Goal: Task Accomplishment & Management: Use online tool/utility

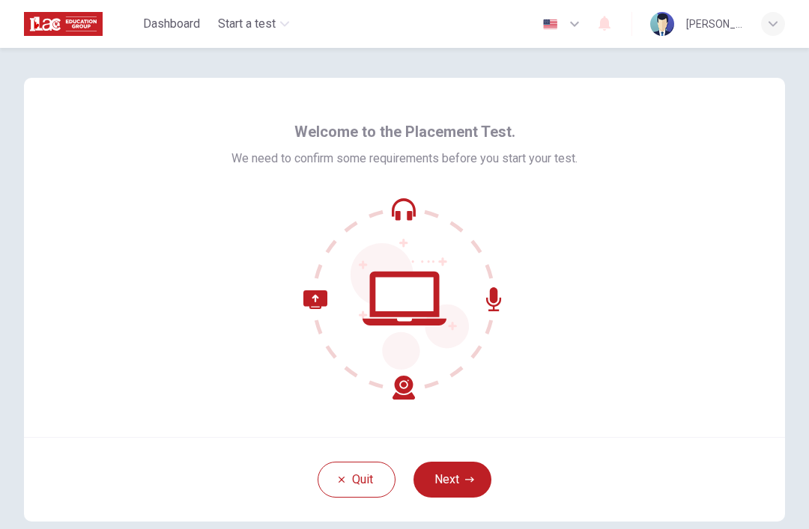
click at [471, 462] on button "Next" at bounding box center [452, 480] width 78 height 36
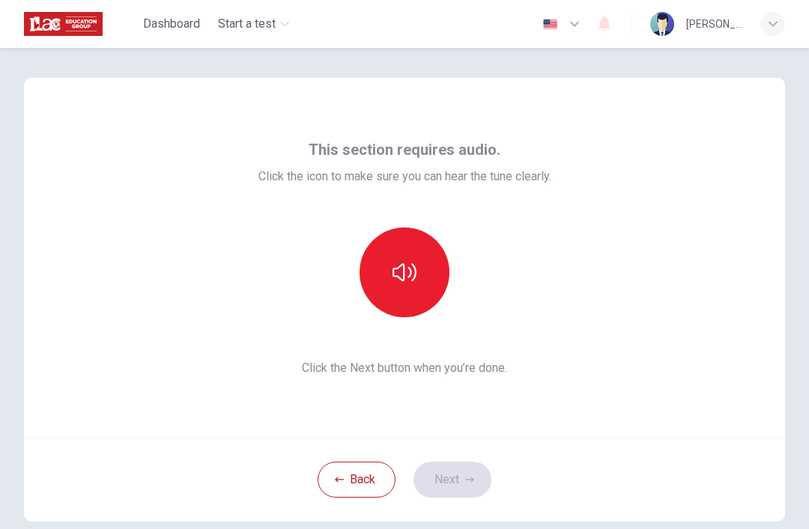
click at [445, 276] on button "button" at bounding box center [404, 273] width 90 height 90
click at [482, 464] on button "Next" at bounding box center [452, 480] width 78 height 36
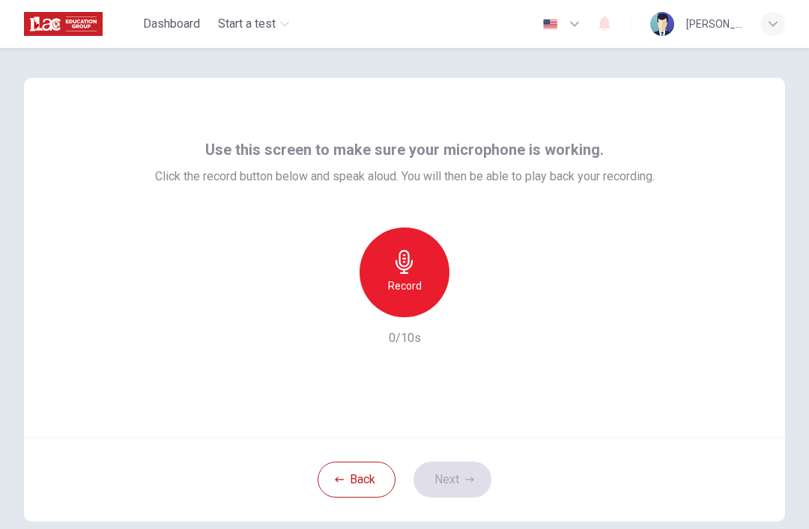
click at [447, 276] on div "Record" at bounding box center [404, 273] width 90 height 90
click at [474, 470] on button "Next" at bounding box center [452, 480] width 78 height 36
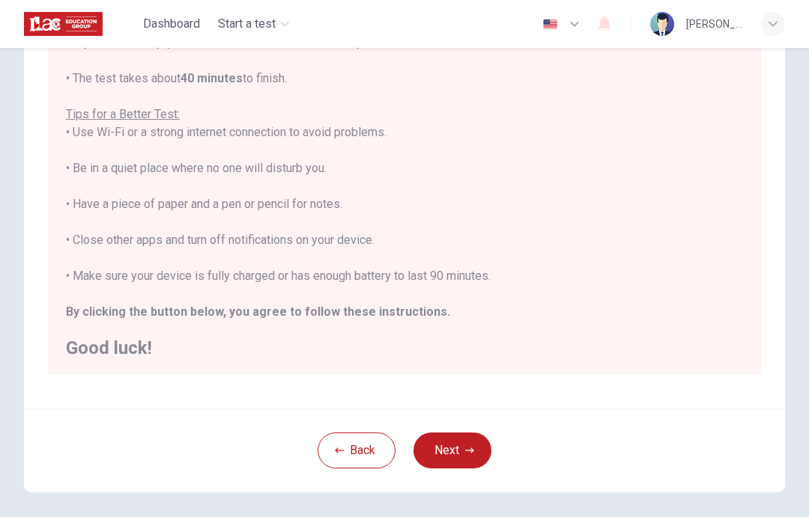
scroll to position [222, 0]
click at [465, 455] on button "Next" at bounding box center [452, 449] width 78 height 36
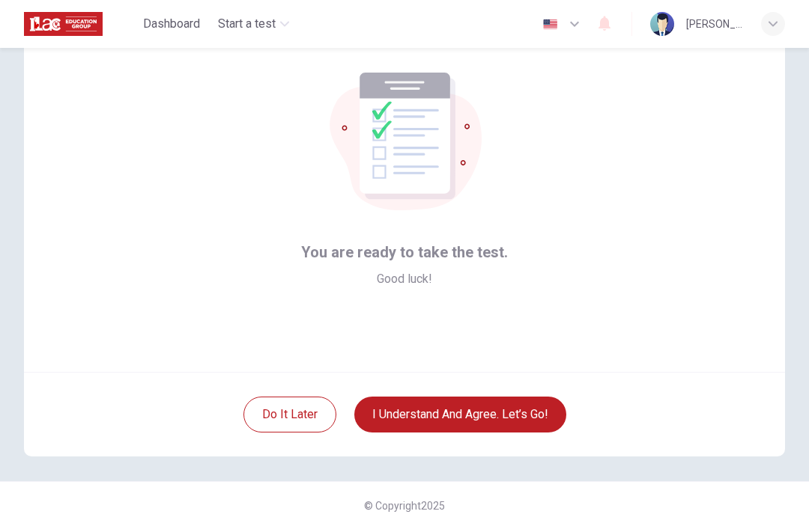
click at [544, 427] on button "I understand and agree. Let’s go!" at bounding box center [460, 415] width 212 height 36
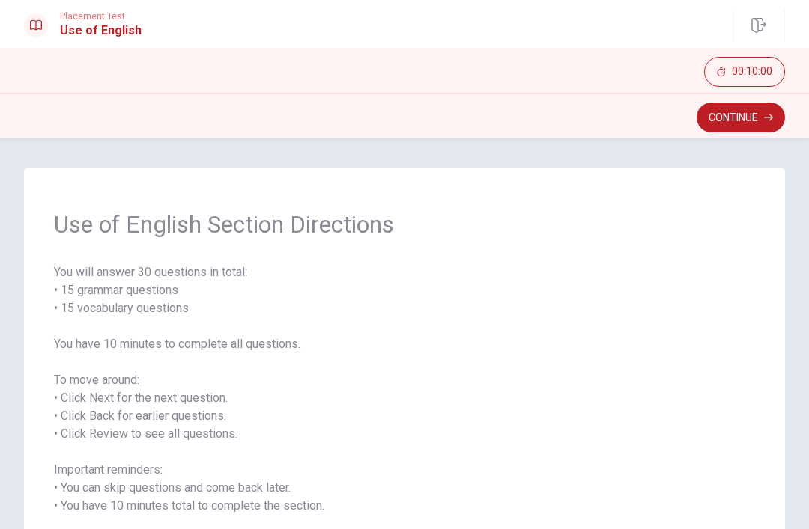
click at [746, 116] on button "Continue" at bounding box center [740, 118] width 88 height 30
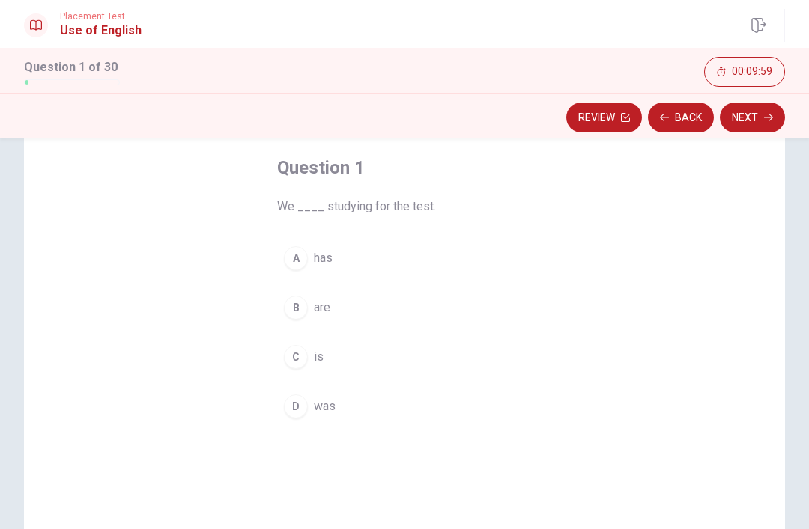
scroll to position [72, 0]
click at [305, 309] on div "B" at bounding box center [296, 309] width 24 height 24
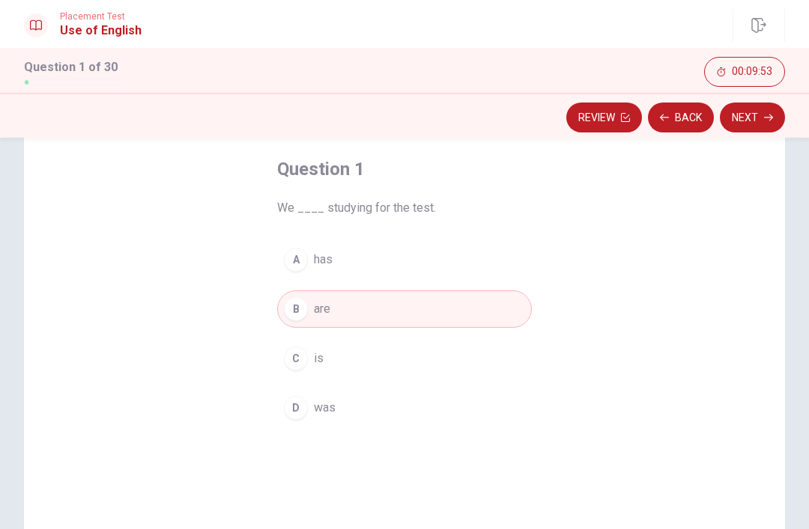
click at [758, 110] on button "Next" at bounding box center [752, 118] width 65 height 30
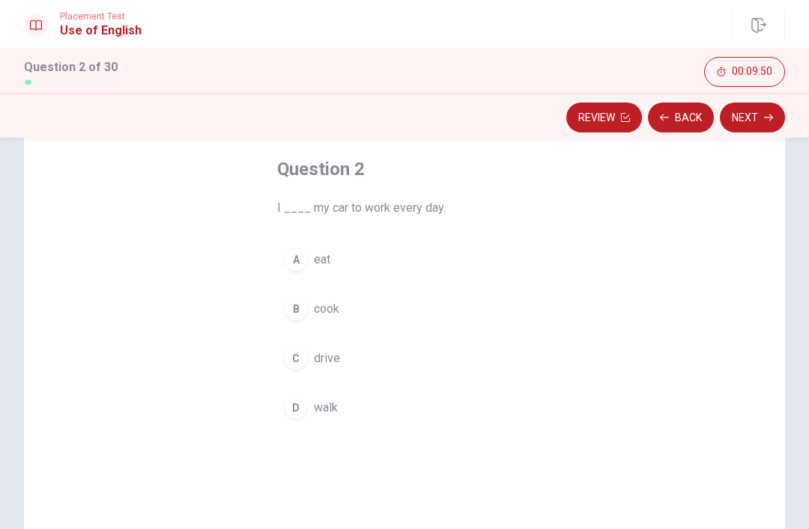
click at [298, 357] on div "C" at bounding box center [296, 359] width 24 height 24
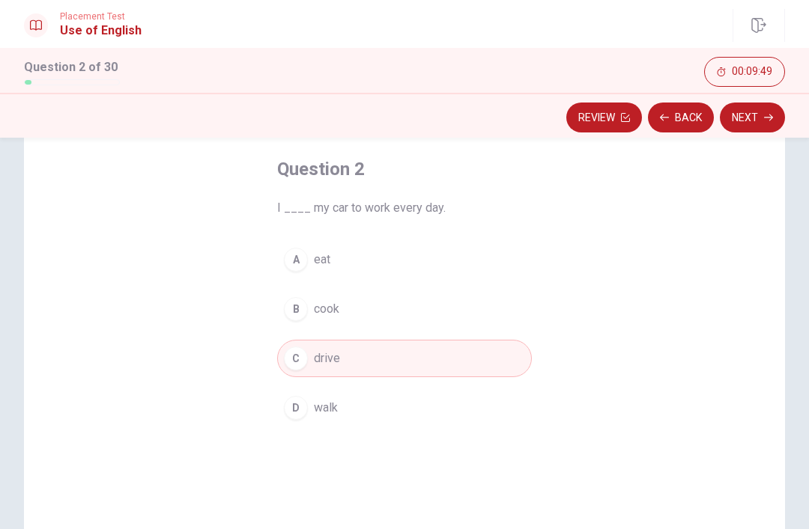
click at [753, 115] on button "Next" at bounding box center [752, 118] width 65 height 30
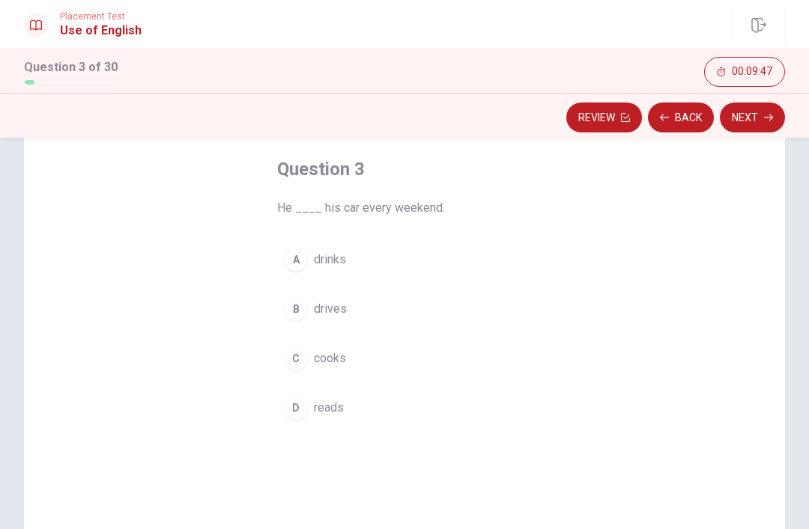
click at [304, 307] on div "B" at bounding box center [296, 309] width 24 height 24
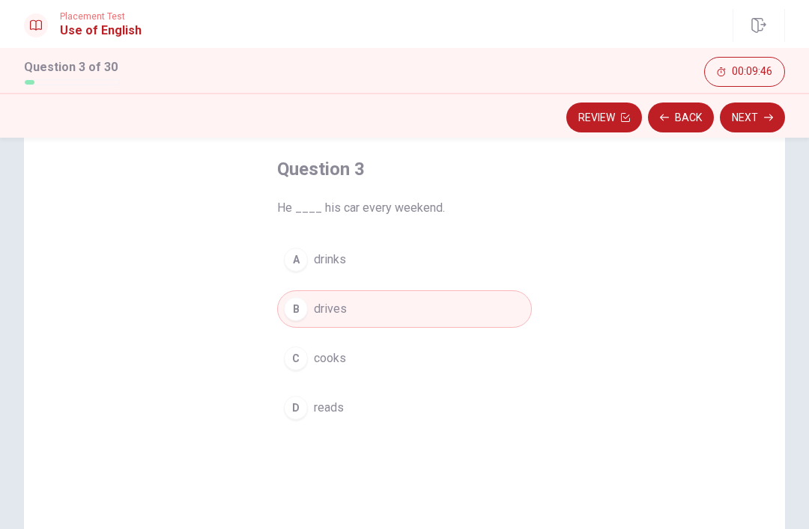
click at [762, 117] on button "Next" at bounding box center [752, 118] width 65 height 30
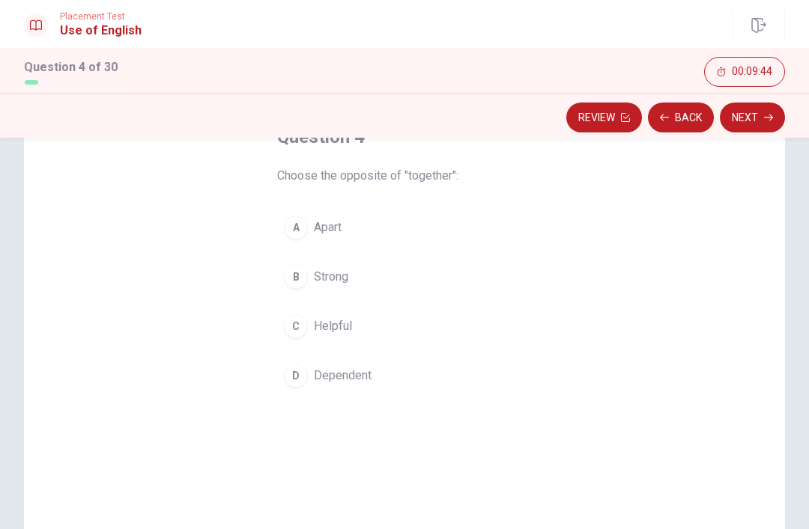
scroll to position [106, 0]
click at [299, 213] on button "A Apart" at bounding box center [404, 225] width 255 height 37
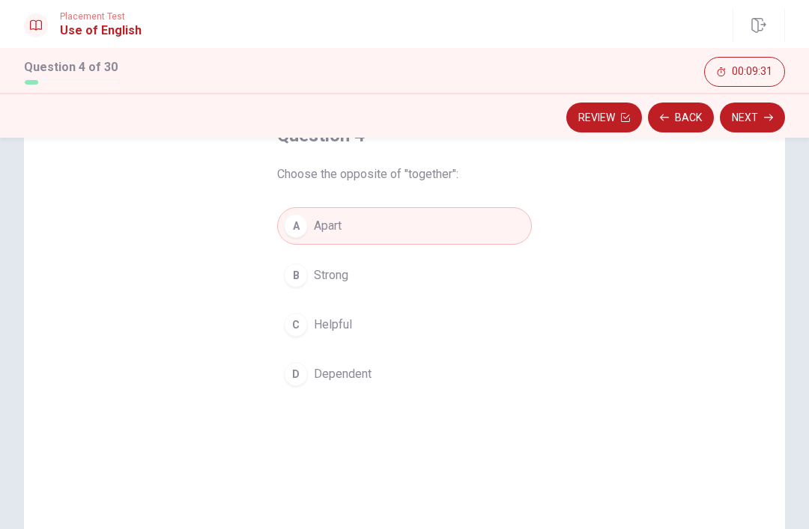
click at [756, 123] on button "Next" at bounding box center [752, 118] width 65 height 30
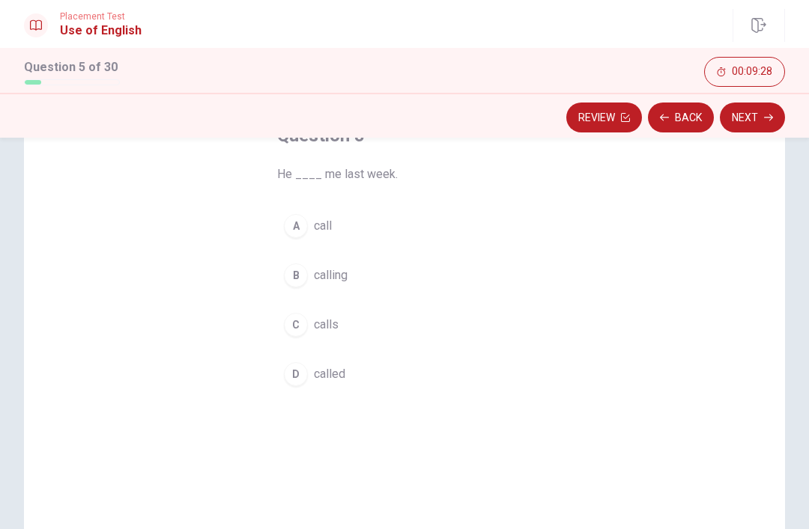
click at [300, 380] on div "D" at bounding box center [296, 374] width 24 height 24
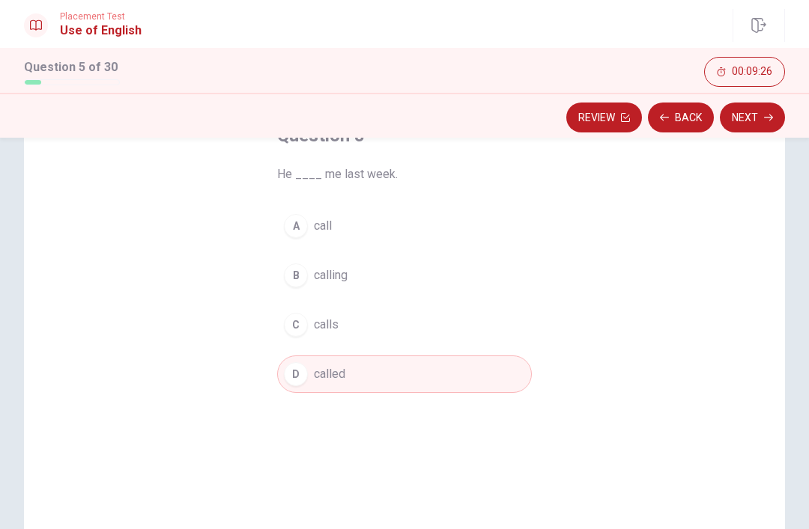
click at [742, 119] on button "Next" at bounding box center [752, 118] width 65 height 30
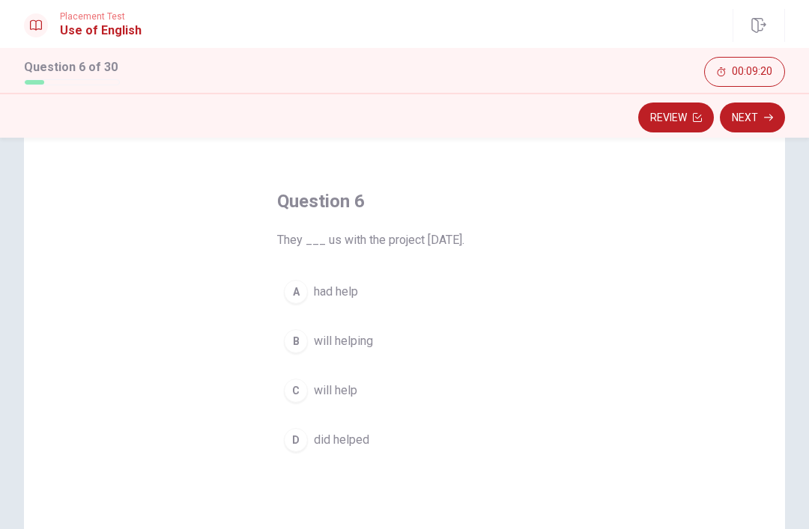
scroll to position [43, 0]
click at [301, 394] on div "C" at bounding box center [296, 388] width 24 height 24
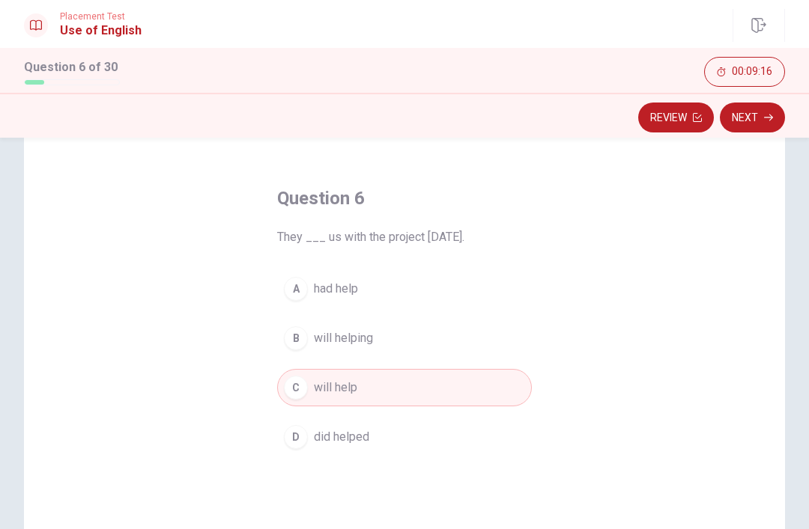
click at [752, 111] on button "Next" at bounding box center [752, 118] width 65 height 30
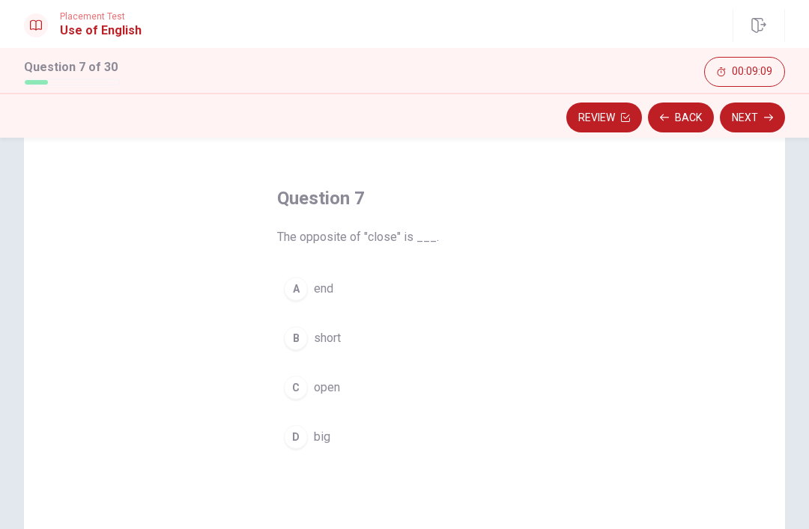
click at [293, 386] on div "C" at bounding box center [296, 388] width 24 height 24
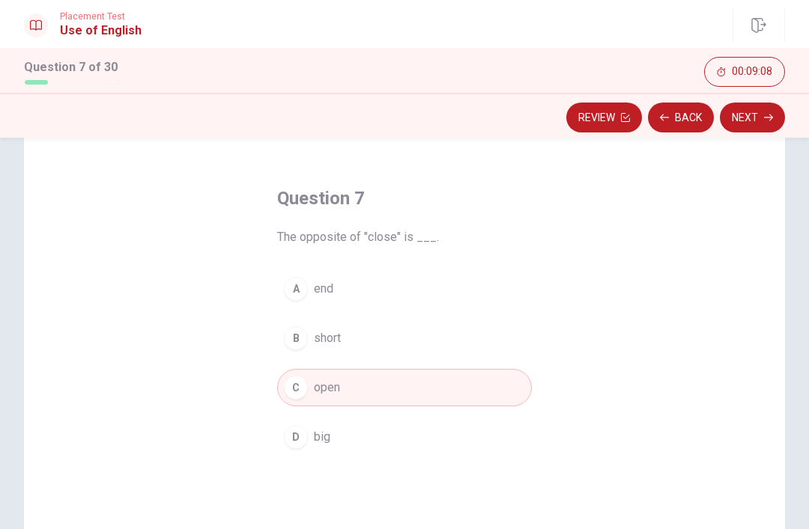
click at [753, 119] on button "Next" at bounding box center [752, 118] width 65 height 30
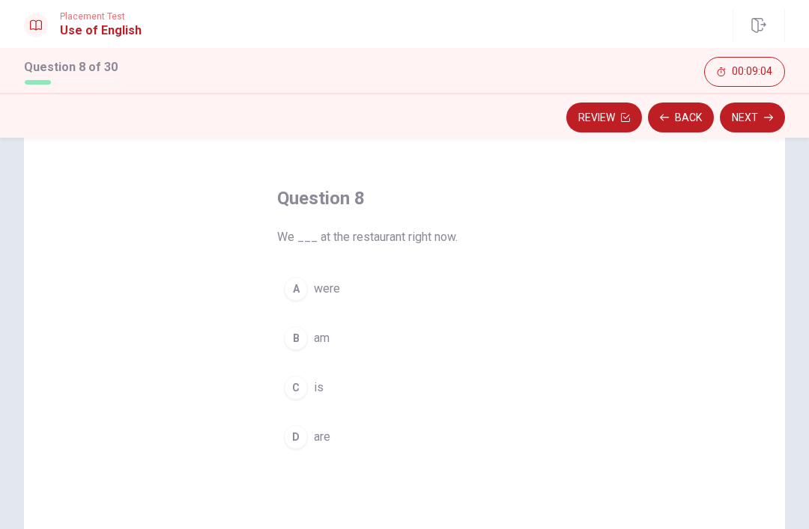
click at [298, 431] on div "D" at bounding box center [296, 437] width 24 height 24
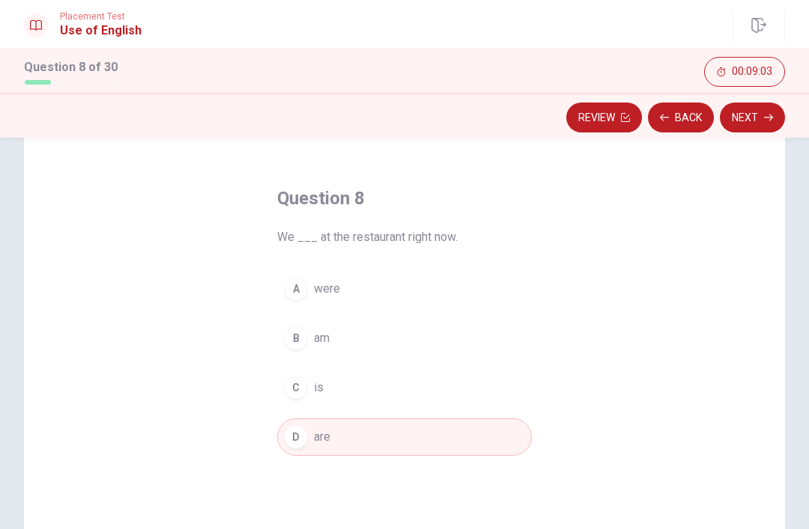
click at [735, 121] on button "Next" at bounding box center [752, 118] width 65 height 30
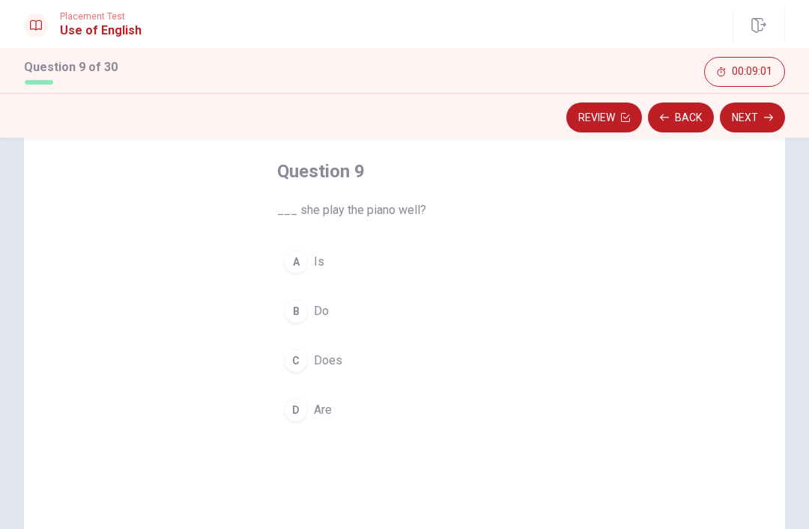
scroll to position [73, 0]
click at [296, 349] on div "C" at bounding box center [296, 358] width 24 height 24
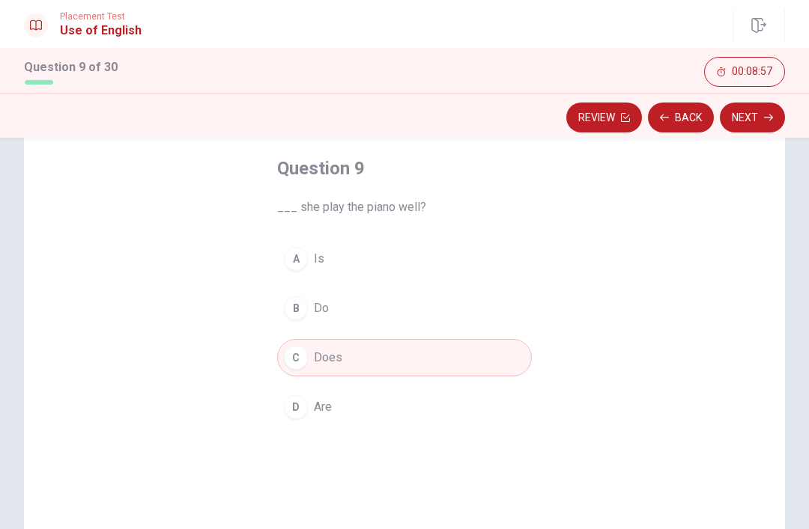
click at [747, 113] on button "Next" at bounding box center [752, 118] width 65 height 30
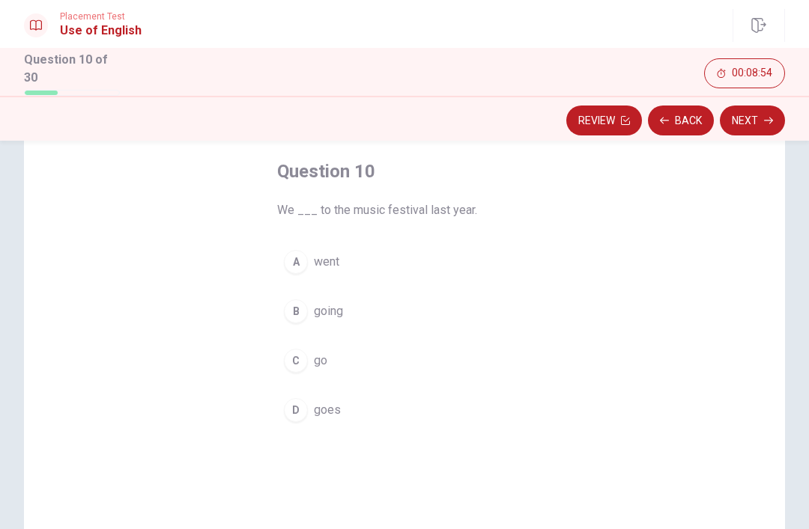
click at [309, 258] on button "A went" at bounding box center [404, 261] width 255 height 37
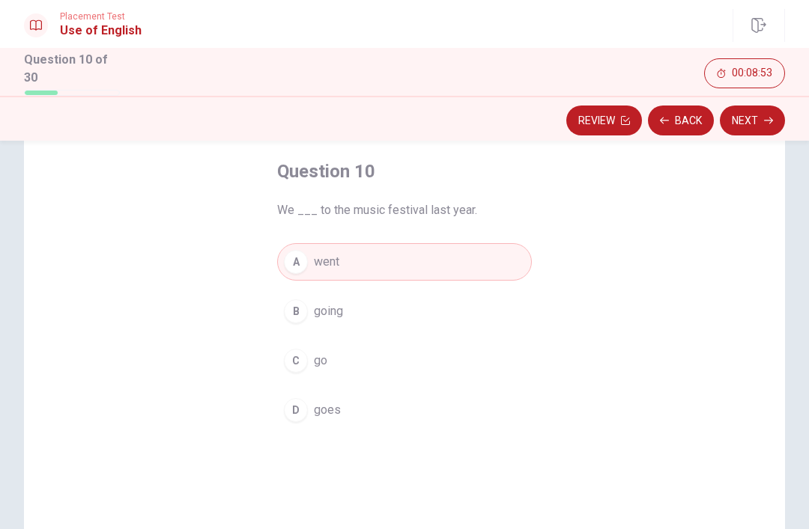
click at [747, 118] on button "Next" at bounding box center [752, 121] width 65 height 30
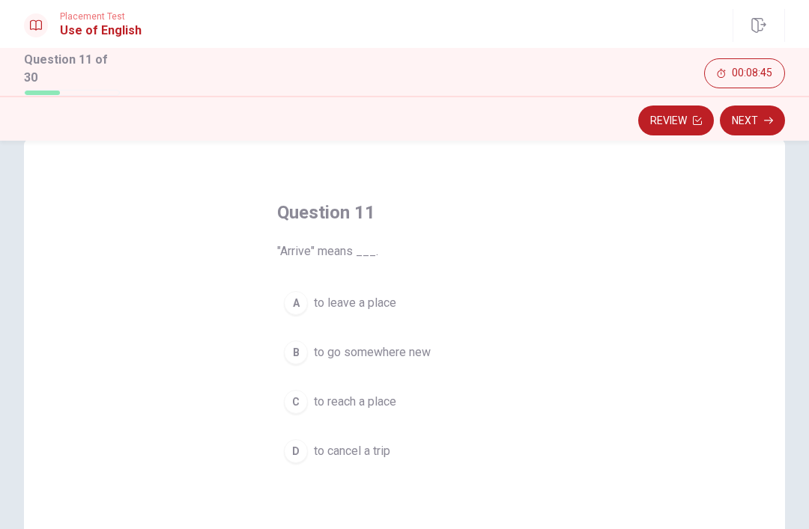
scroll to position [32, 0]
click at [294, 395] on div "C" at bounding box center [296, 401] width 24 height 24
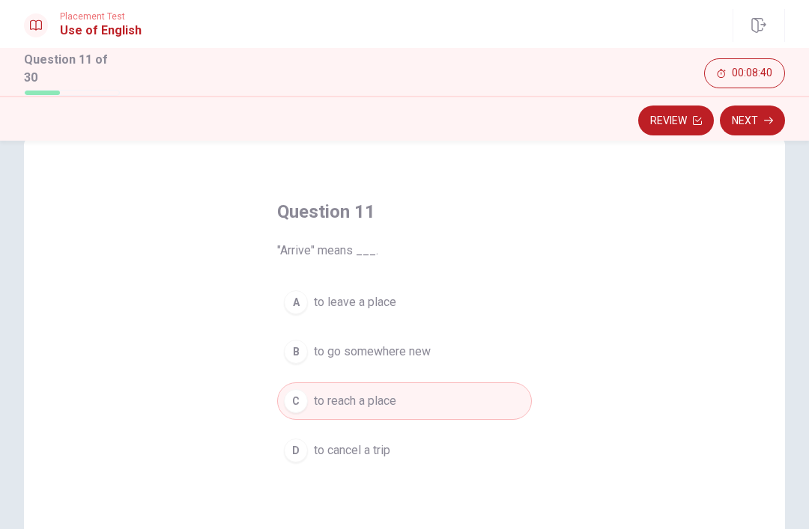
click at [751, 115] on button "Next" at bounding box center [752, 121] width 65 height 30
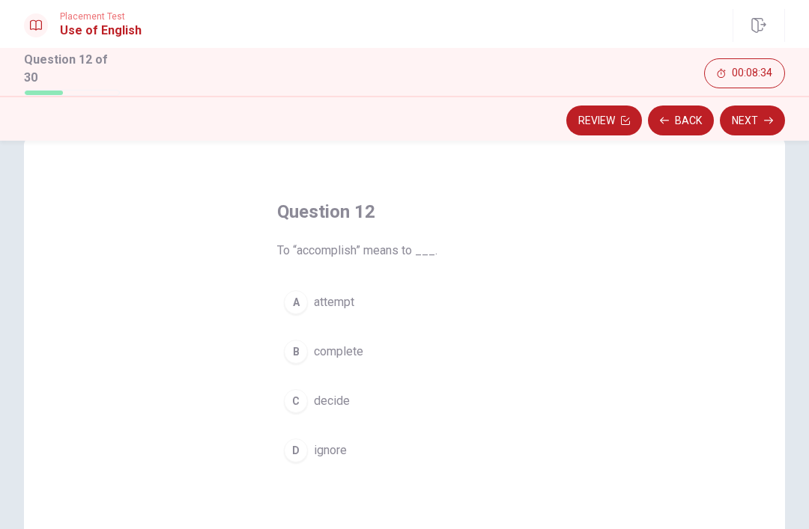
click at [296, 347] on div "B" at bounding box center [296, 352] width 24 height 24
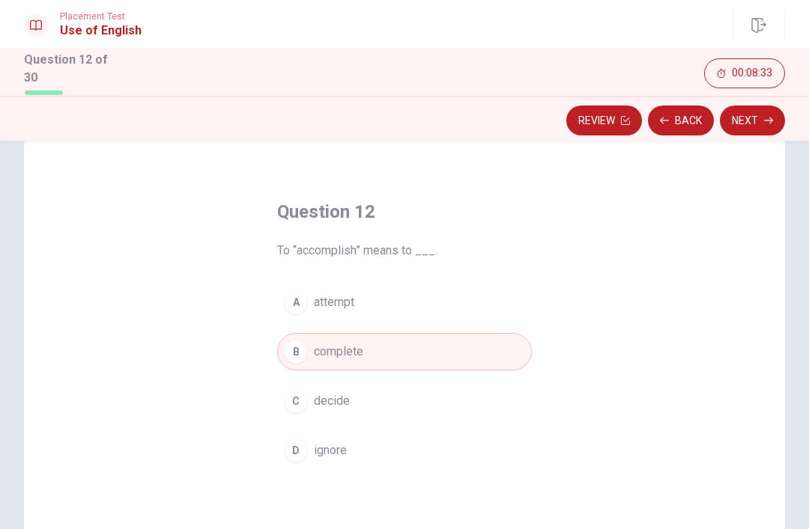
click at [754, 118] on button "Next" at bounding box center [752, 121] width 65 height 30
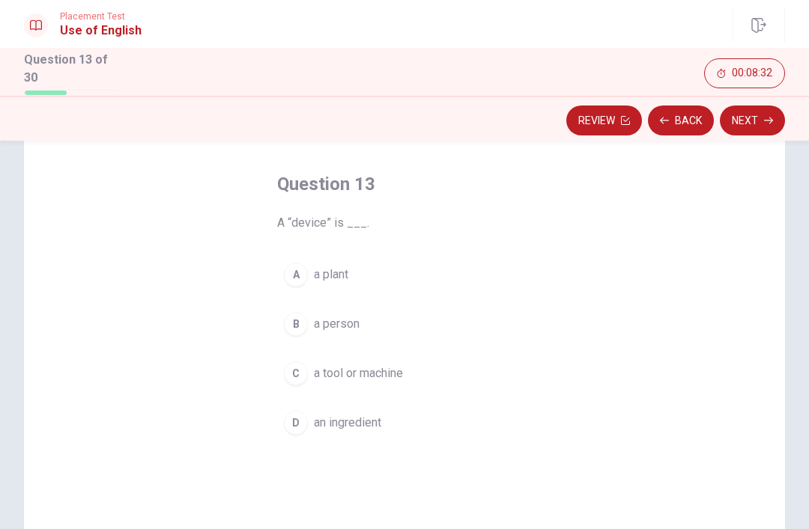
scroll to position [63, 0]
click at [296, 370] on div "C" at bounding box center [296, 371] width 24 height 24
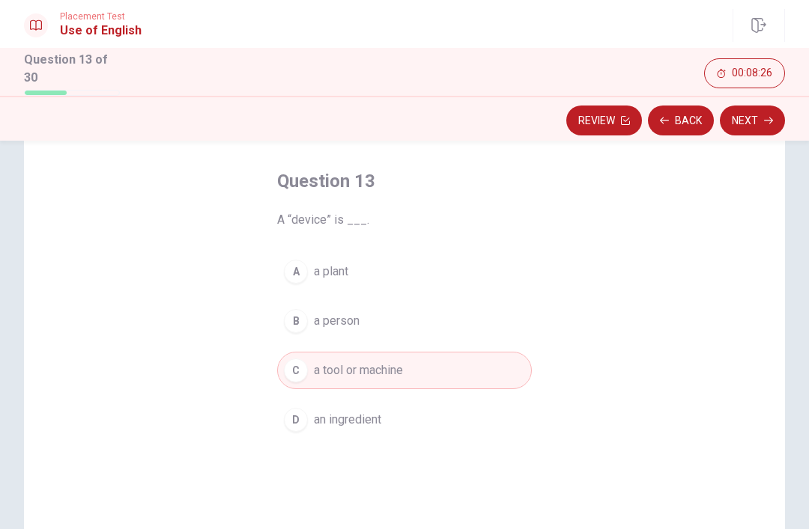
click at [770, 117] on icon "button" at bounding box center [768, 120] width 9 height 9
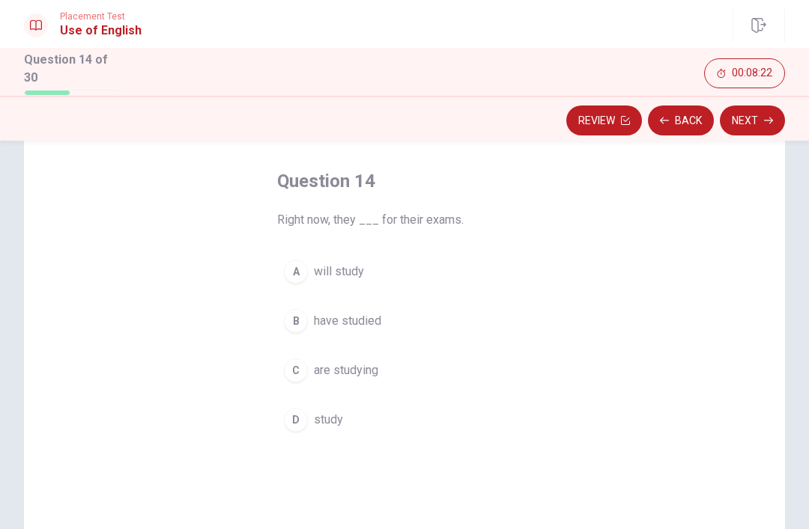
click at [295, 368] on div "C" at bounding box center [296, 371] width 24 height 24
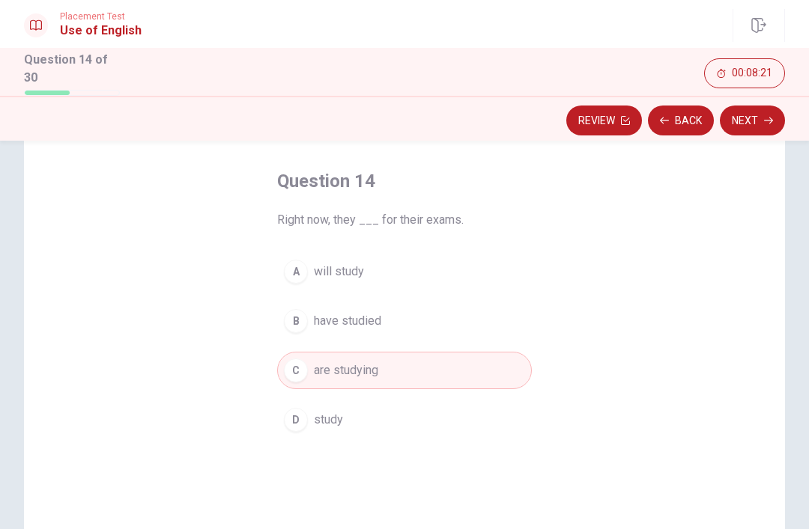
click at [759, 121] on button "Next" at bounding box center [752, 121] width 65 height 30
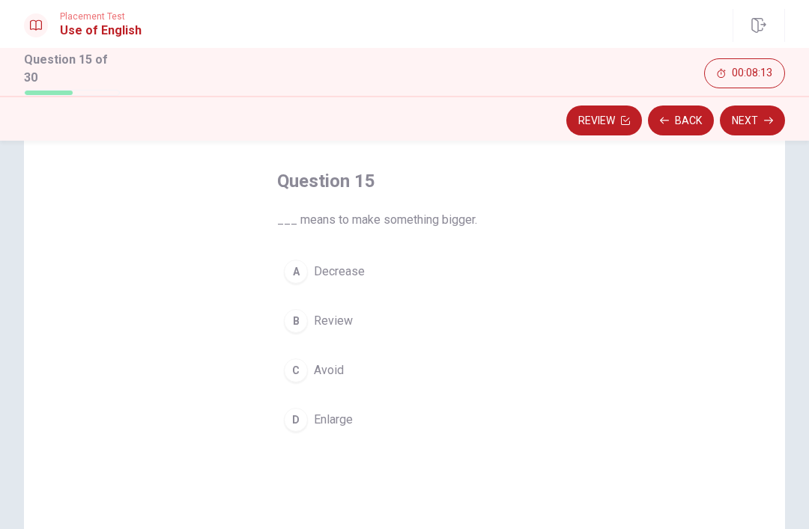
click at [309, 410] on button "D Enlarge" at bounding box center [404, 419] width 255 height 37
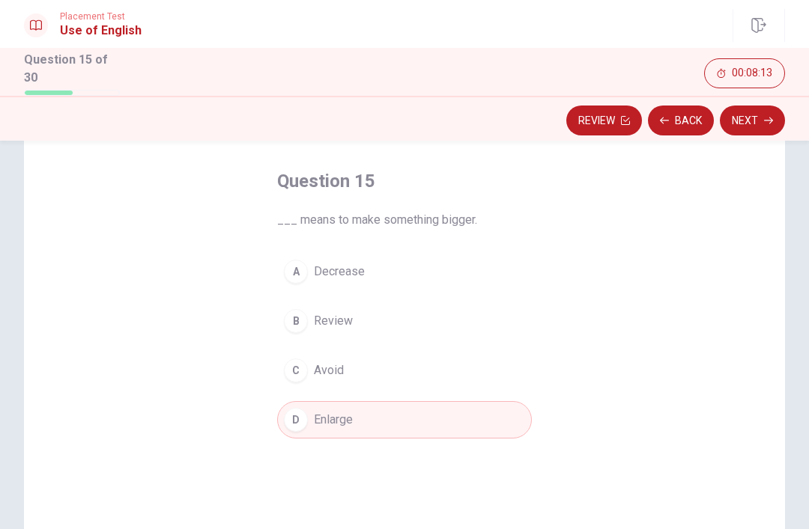
click at [763, 118] on button "Next" at bounding box center [752, 121] width 65 height 30
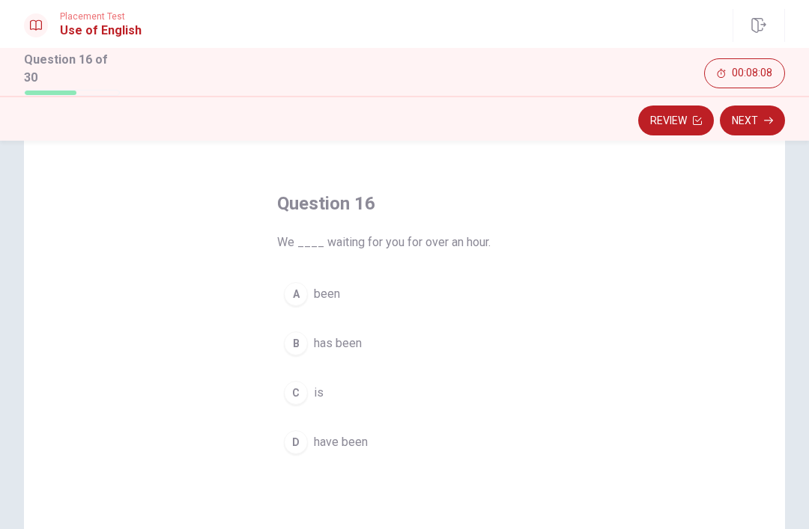
scroll to position [41, 0]
click at [348, 434] on span "have been" at bounding box center [341, 442] width 54 height 18
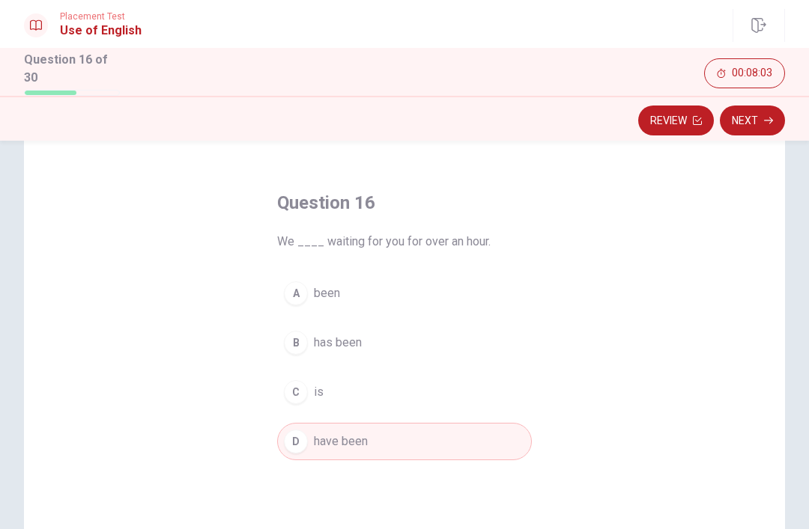
click at [765, 121] on icon "button" at bounding box center [768, 120] width 9 height 9
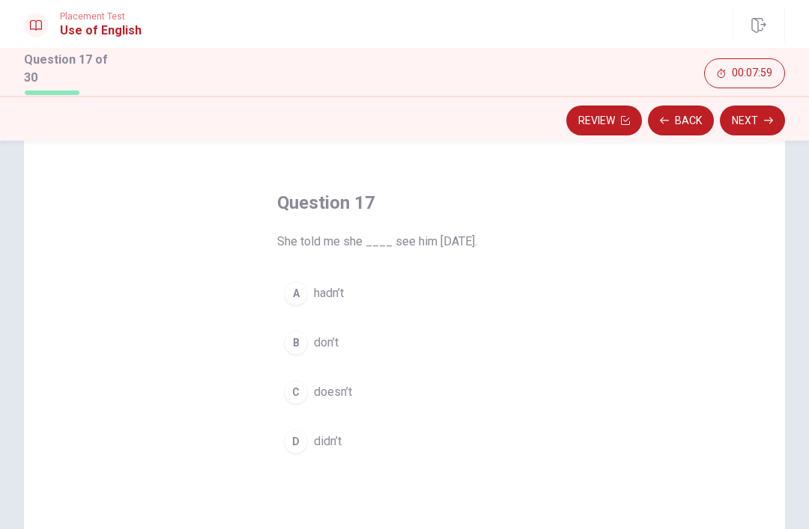
click at [291, 446] on div "D" at bounding box center [296, 442] width 24 height 24
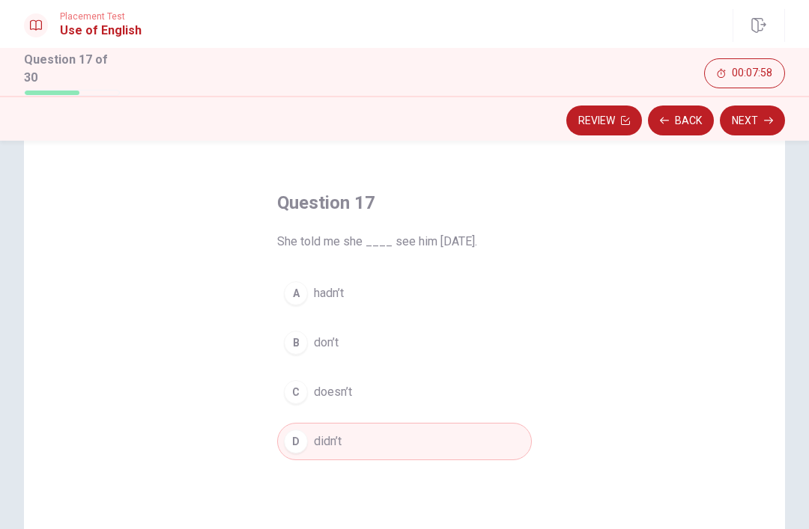
click at [756, 112] on button "Next" at bounding box center [752, 121] width 65 height 30
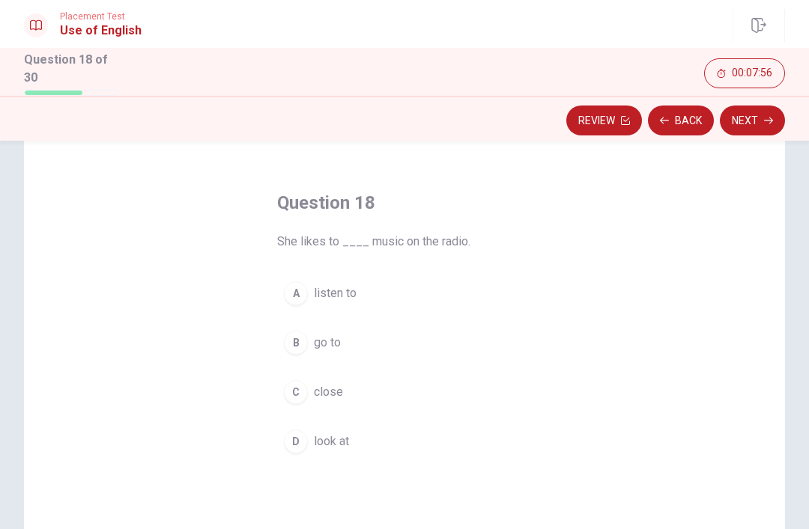
click at [348, 277] on button "A listen to" at bounding box center [404, 293] width 255 height 37
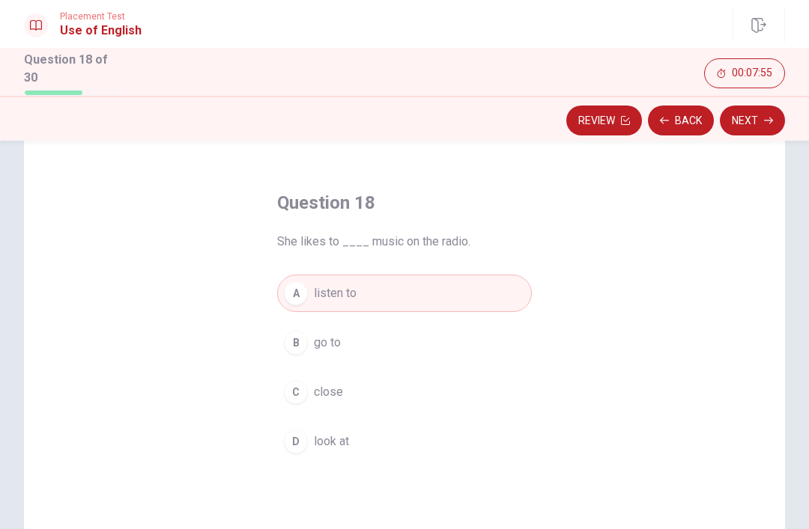
click at [748, 118] on button "Next" at bounding box center [752, 121] width 65 height 30
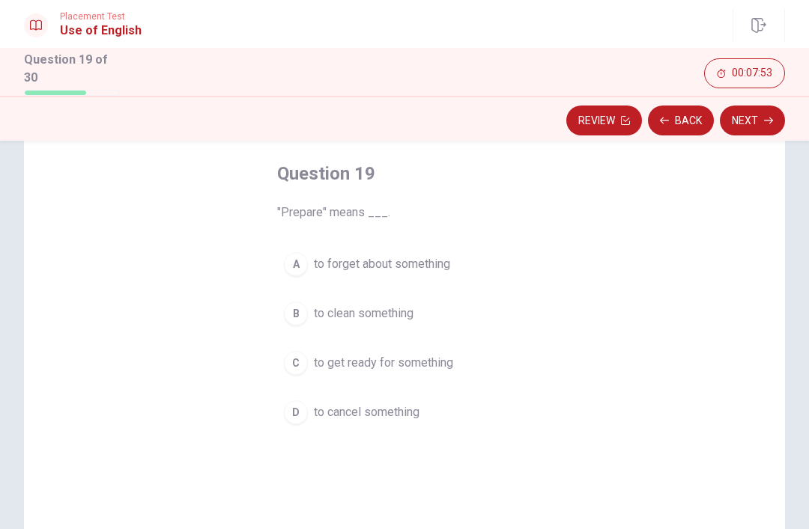
scroll to position [77, 0]
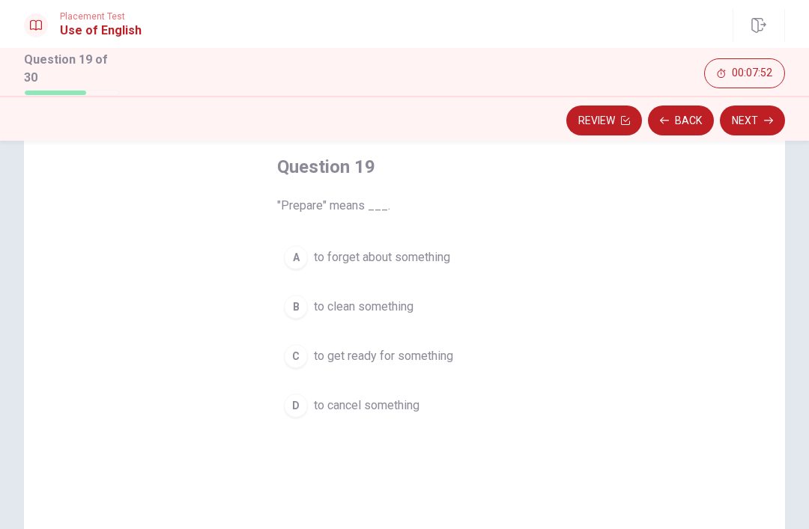
click at [356, 359] on span "to get ready for something" at bounding box center [383, 356] width 139 height 18
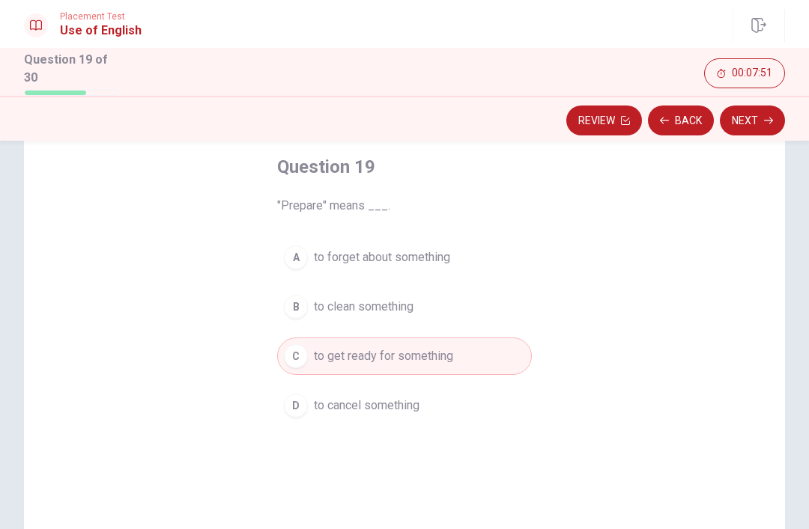
click at [770, 112] on button "Next" at bounding box center [752, 121] width 65 height 30
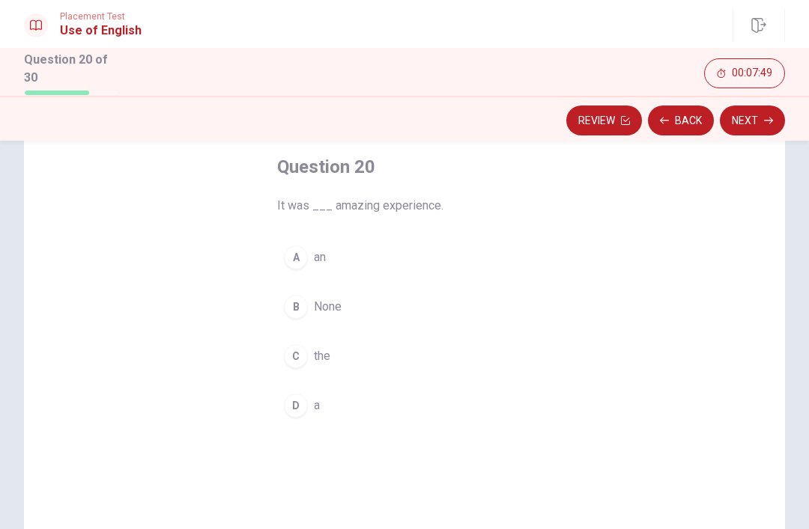
click at [314, 256] on span "an" at bounding box center [320, 258] width 12 height 18
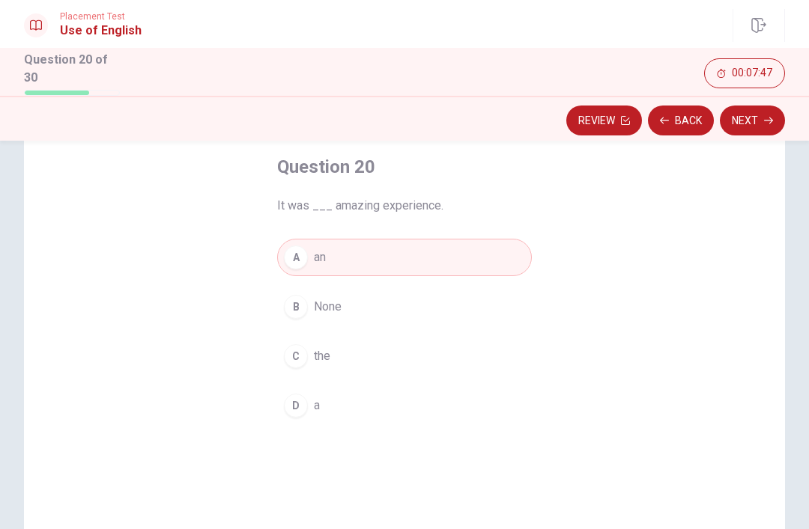
click at [750, 111] on button "Next" at bounding box center [752, 121] width 65 height 30
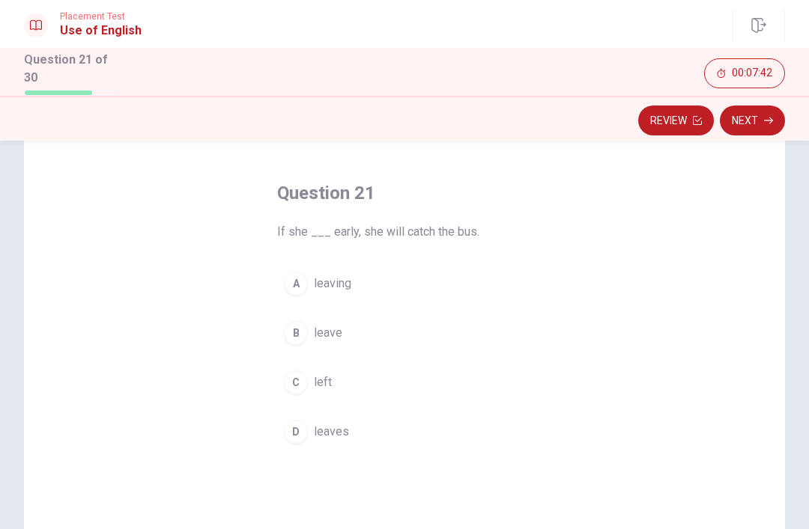
scroll to position [54, 0]
click at [305, 431] on div "D" at bounding box center [296, 429] width 24 height 24
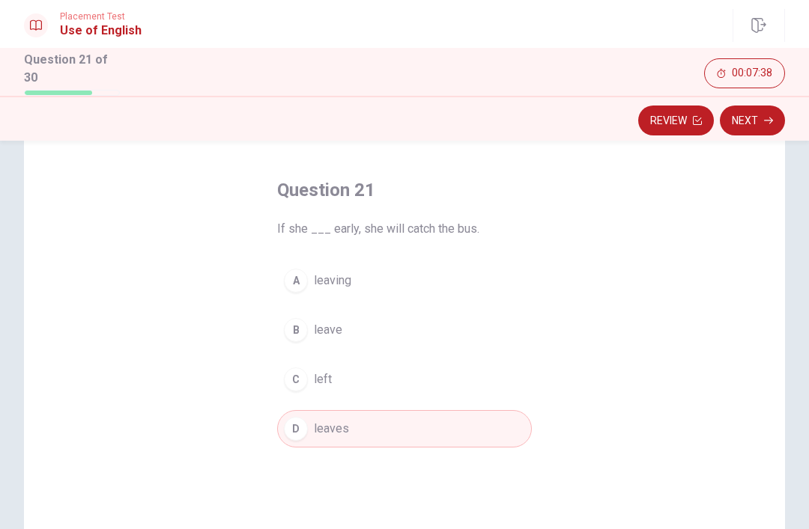
click at [763, 115] on button "Next" at bounding box center [752, 121] width 65 height 30
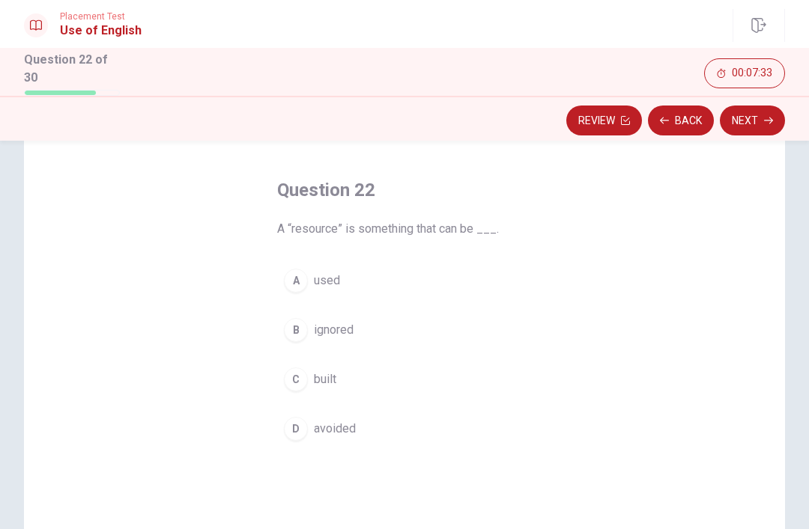
click at [325, 267] on button "A used" at bounding box center [404, 280] width 255 height 37
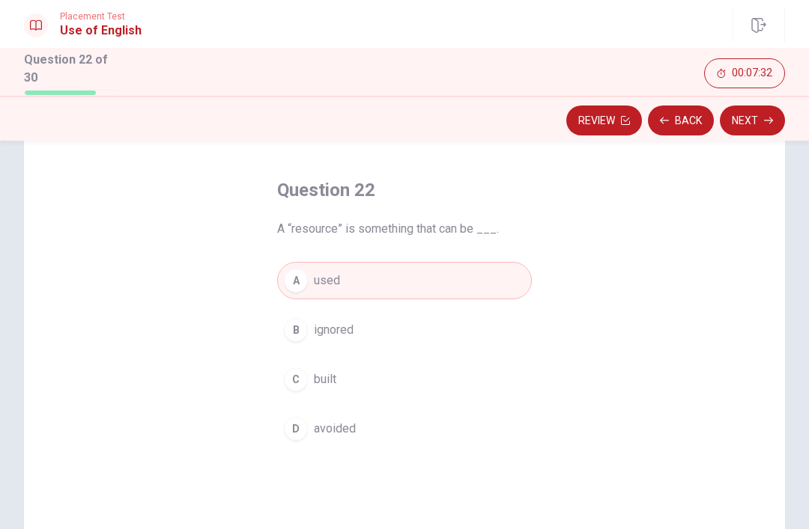
click at [757, 116] on button "Next" at bounding box center [752, 121] width 65 height 30
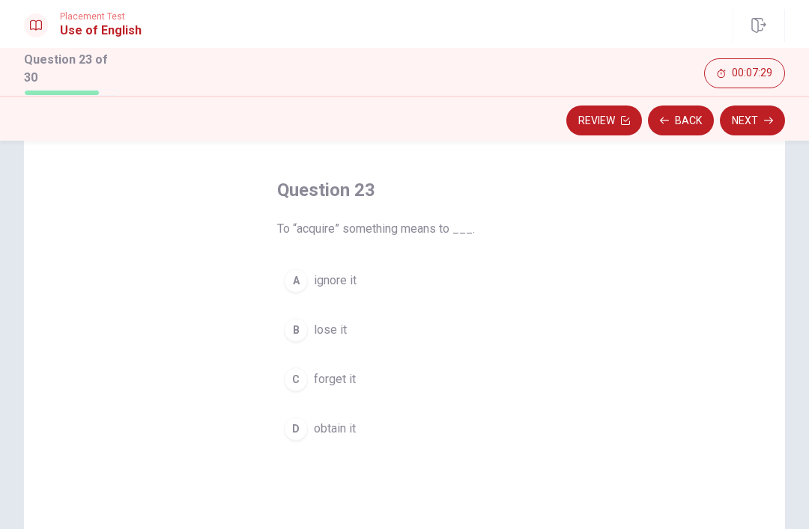
click at [306, 428] on div "D" at bounding box center [296, 429] width 24 height 24
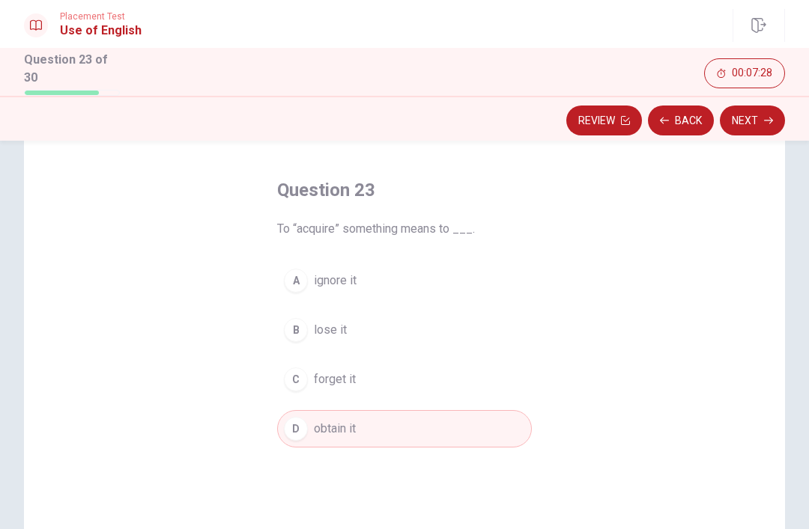
click at [754, 119] on button "Next" at bounding box center [752, 121] width 65 height 30
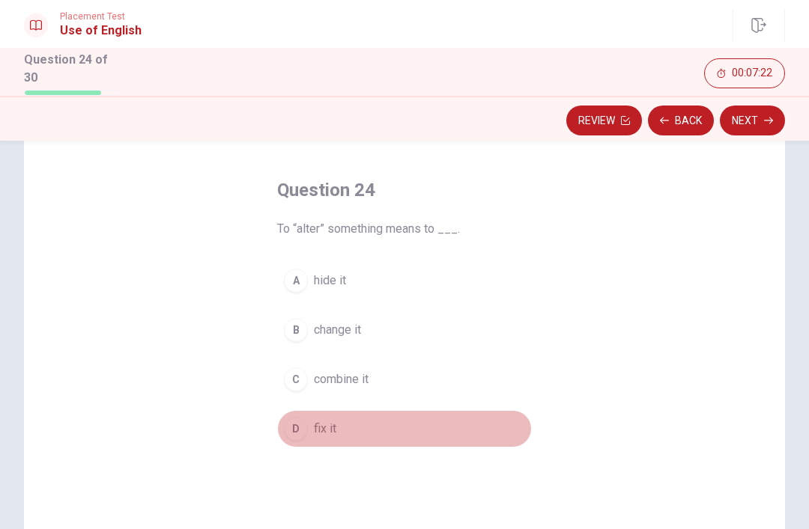
click at [303, 414] on button "D fix it" at bounding box center [404, 428] width 255 height 37
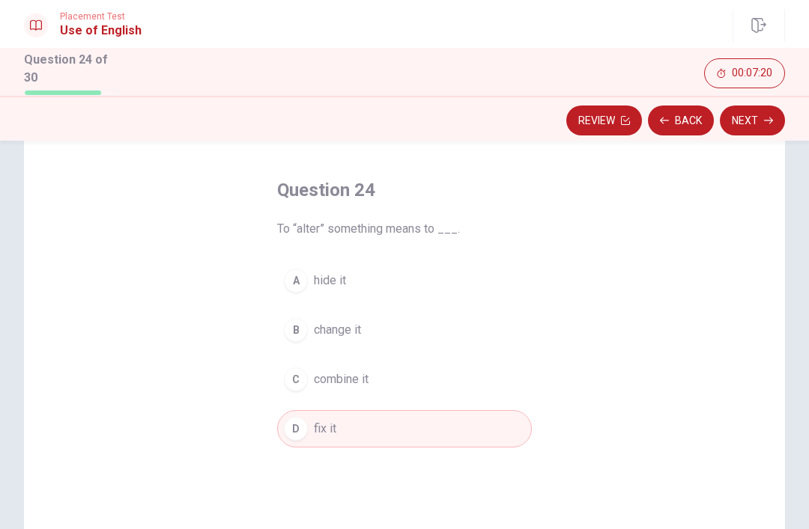
click at [330, 327] on span "change it" at bounding box center [337, 330] width 47 height 18
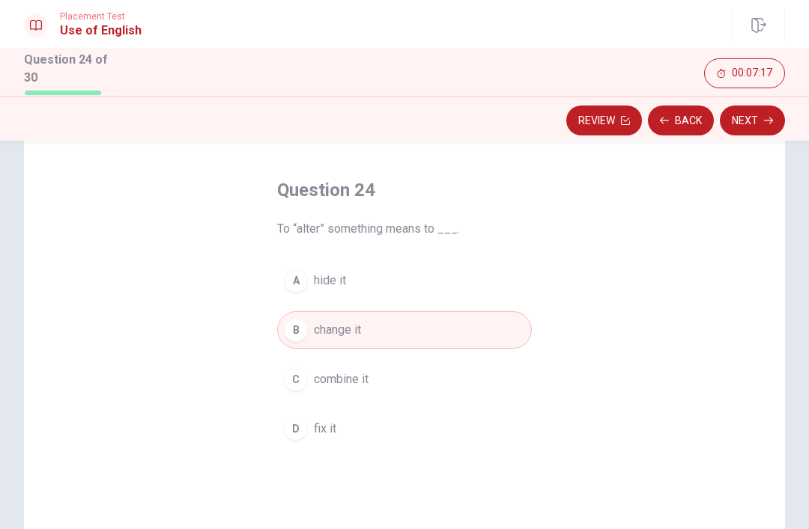
click at [735, 122] on button "Next" at bounding box center [752, 121] width 65 height 30
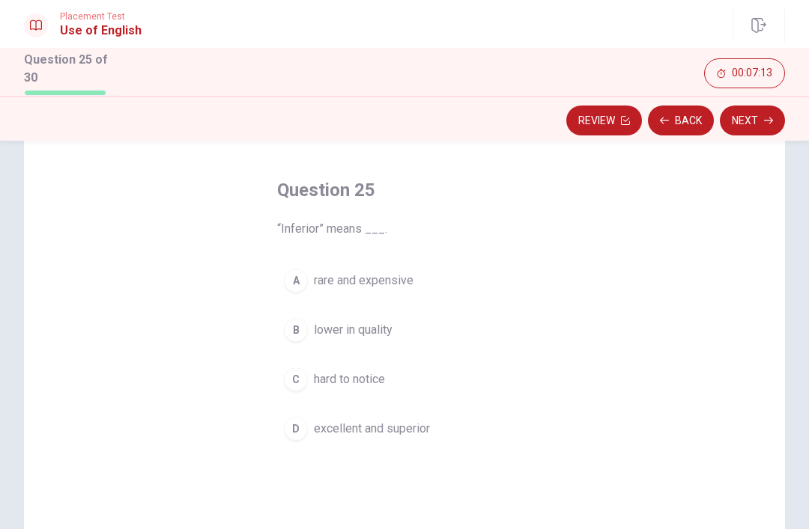
click at [392, 322] on span "lower in quality" at bounding box center [353, 330] width 79 height 18
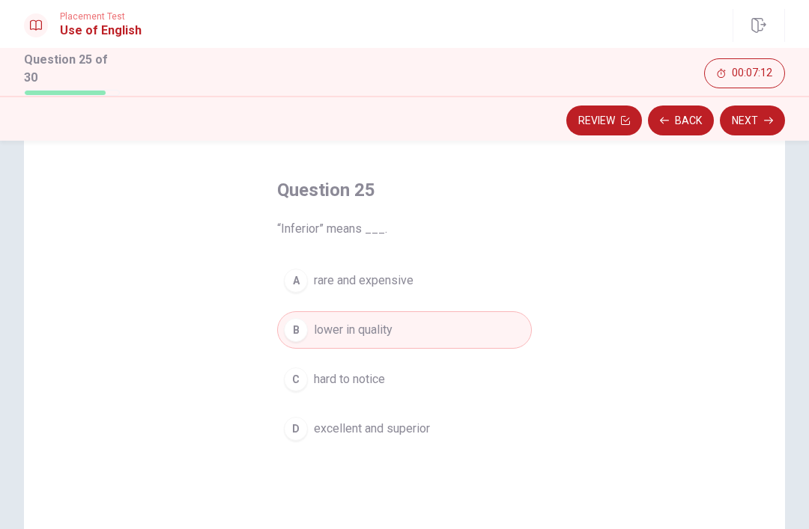
click at [745, 128] on button "Next" at bounding box center [752, 121] width 65 height 30
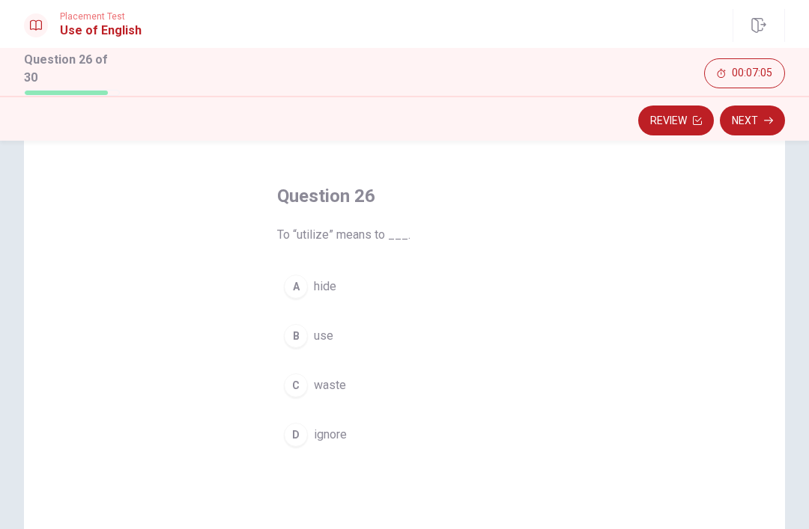
scroll to position [46, 0]
click at [324, 336] on span "use" at bounding box center [323, 339] width 19 height 18
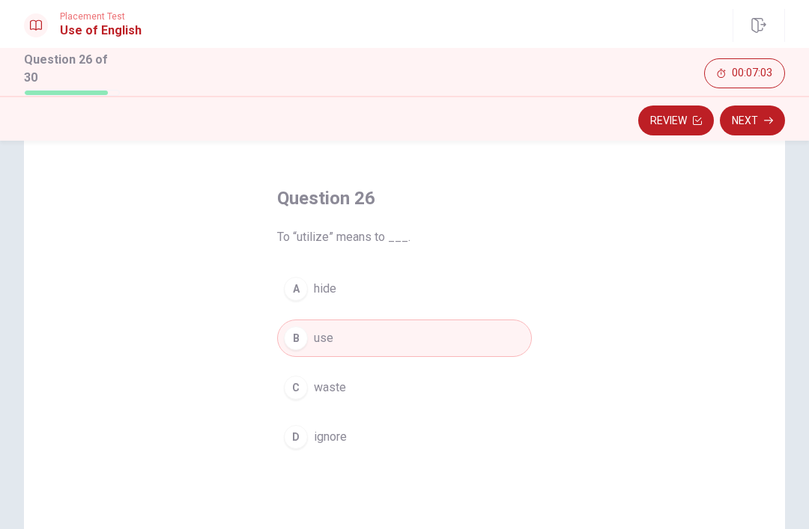
click at [741, 106] on button "Next" at bounding box center [752, 121] width 65 height 30
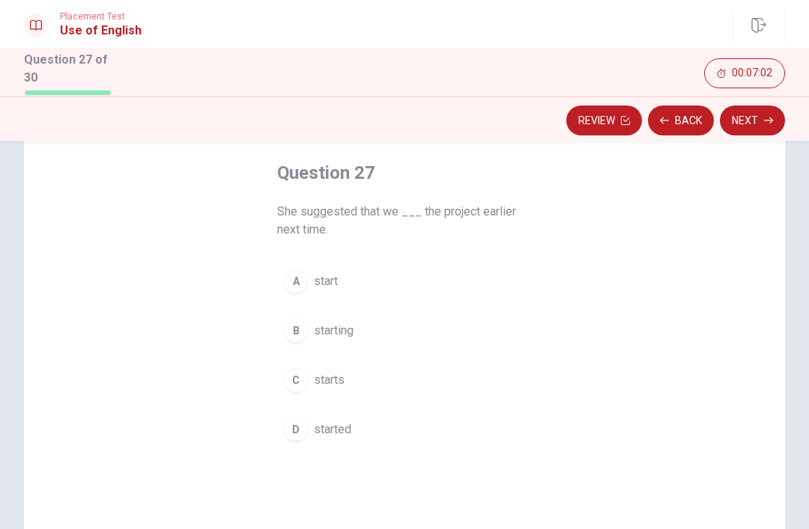
scroll to position [74, 0]
click at [332, 270] on span "start" at bounding box center [326, 279] width 24 height 18
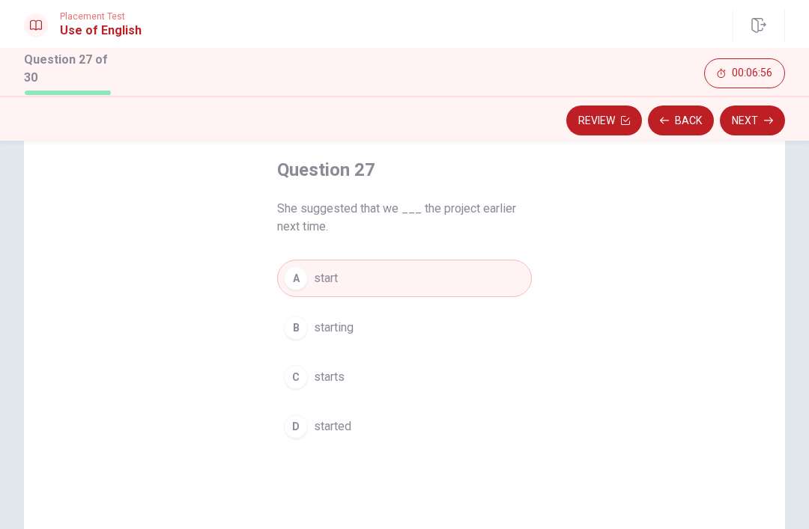
click at [743, 106] on button "Next" at bounding box center [752, 121] width 65 height 30
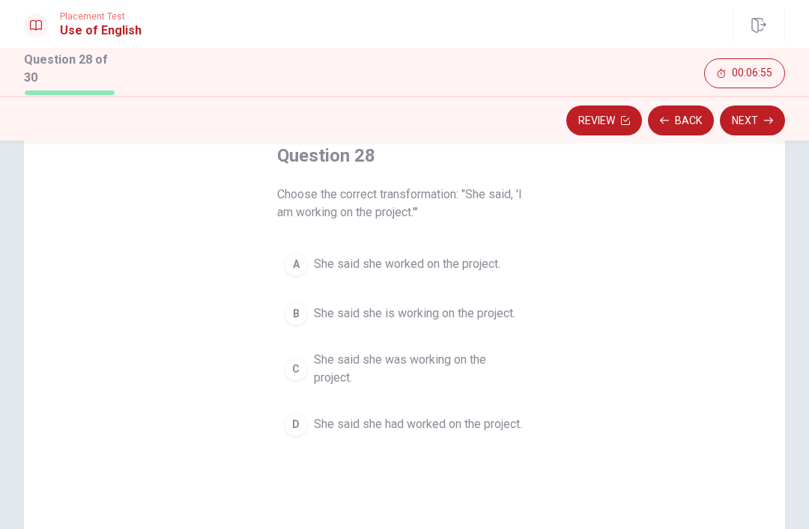
scroll to position [91, 0]
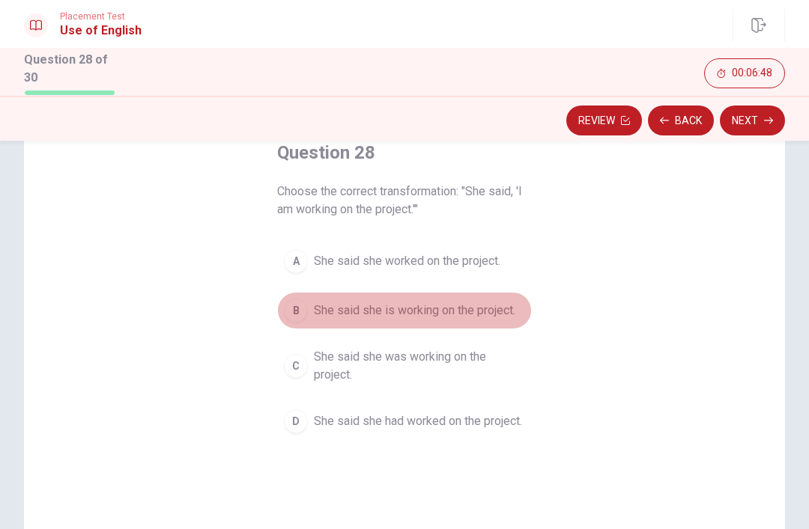
click at [428, 307] on span "She said she is working on the project." at bounding box center [414, 311] width 201 height 18
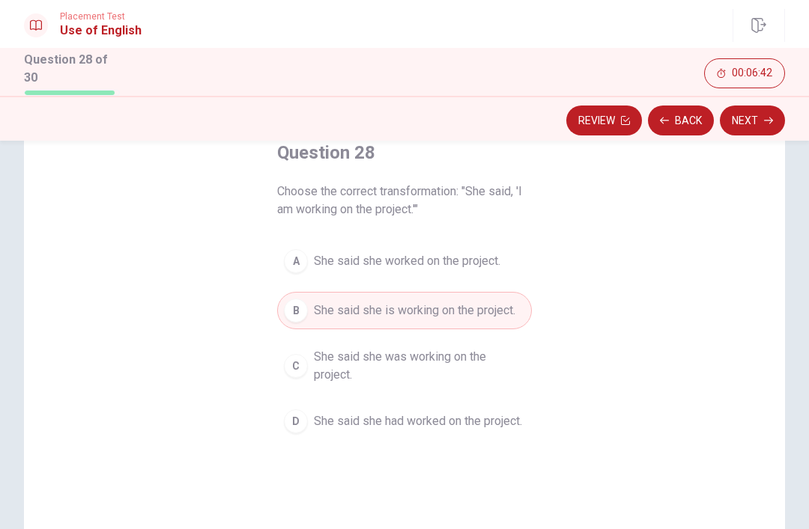
click at [744, 121] on button "Next" at bounding box center [752, 121] width 65 height 30
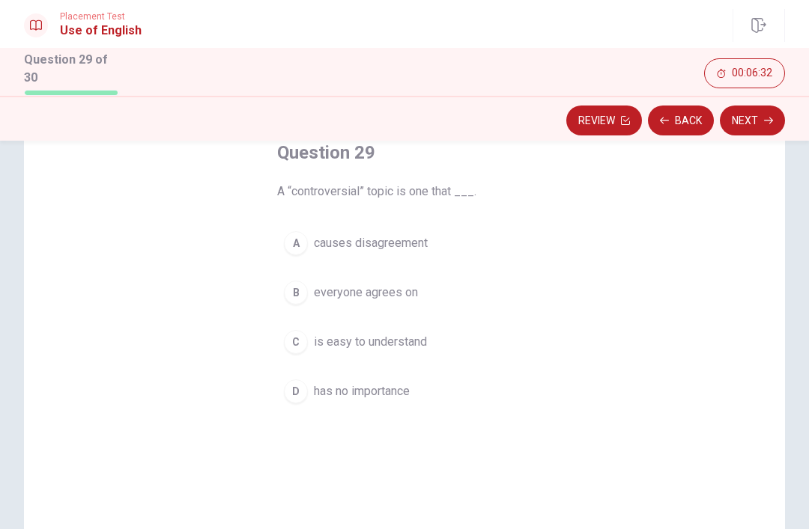
click at [424, 236] on span "causes disagreement" at bounding box center [371, 243] width 114 height 18
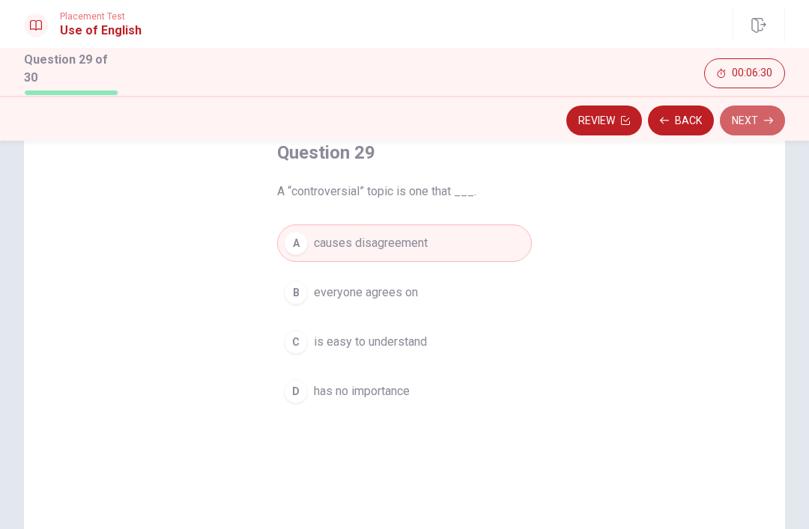
click at [756, 111] on button "Next" at bounding box center [752, 121] width 65 height 30
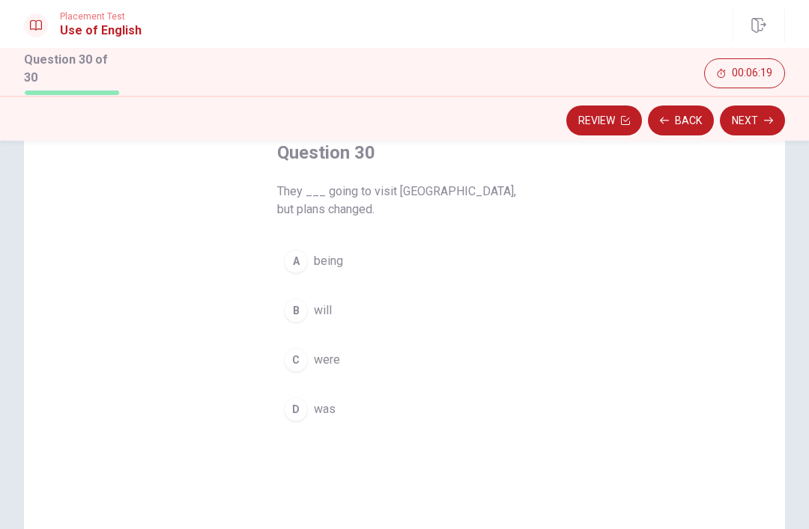
click at [329, 351] on span "were" at bounding box center [327, 360] width 26 height 18
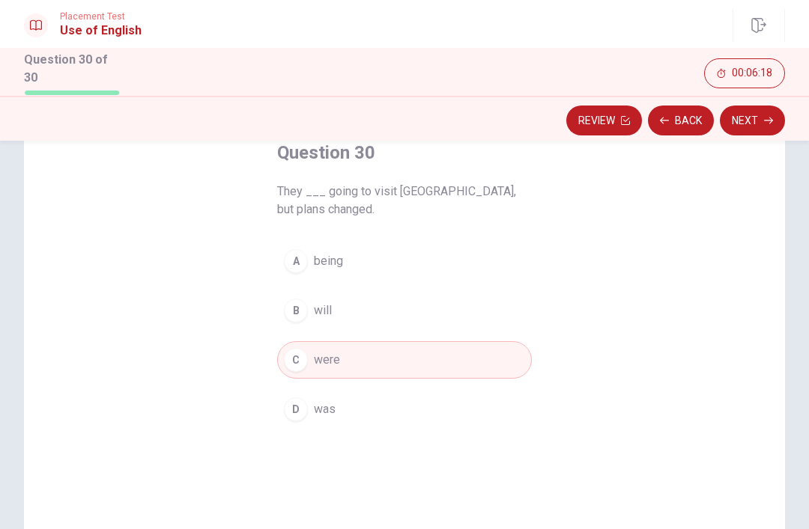
click at [769, 118] on icon "button" at bounding box center [768, 121] width 9 height 7
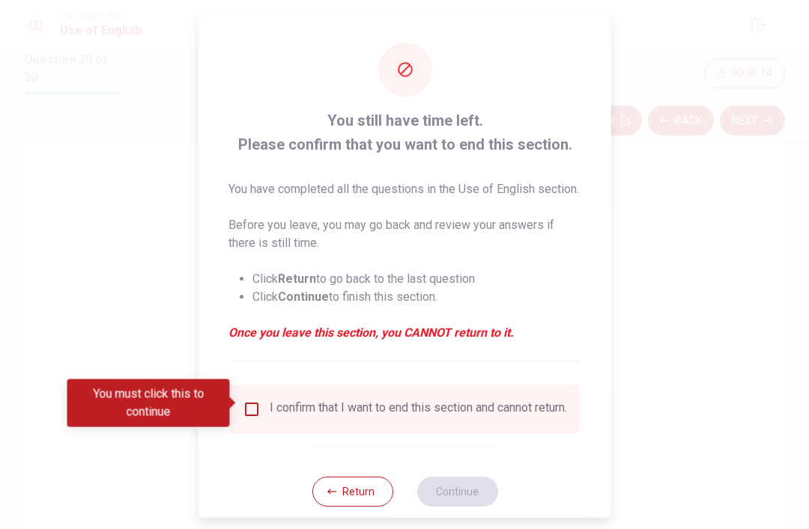
click at [506, 410] on div "I confirm that I want to end this section and cannot return." at bounding box center [418, 409] width 297 height 18
click at [255, 400] on input "You must click this to continue" at bounding box center [252, 409] width 18 height 18
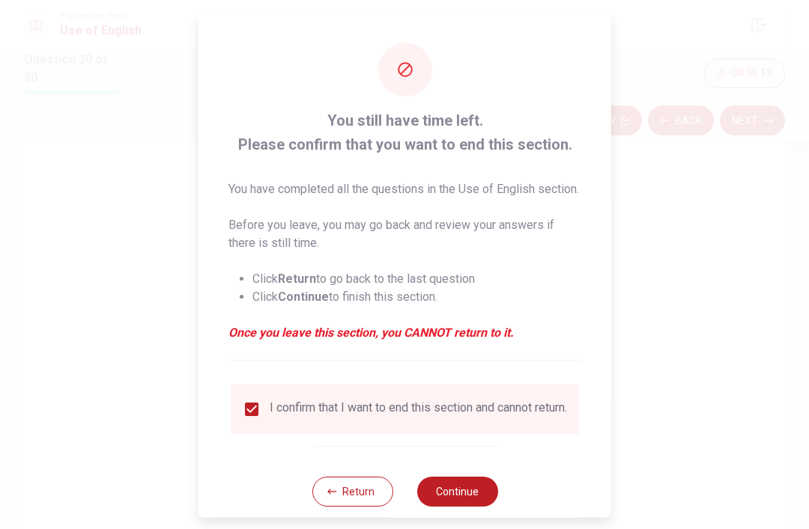
click at [473, 498] on button "Continue" at bounding box center [456, 491] width 81 height 30
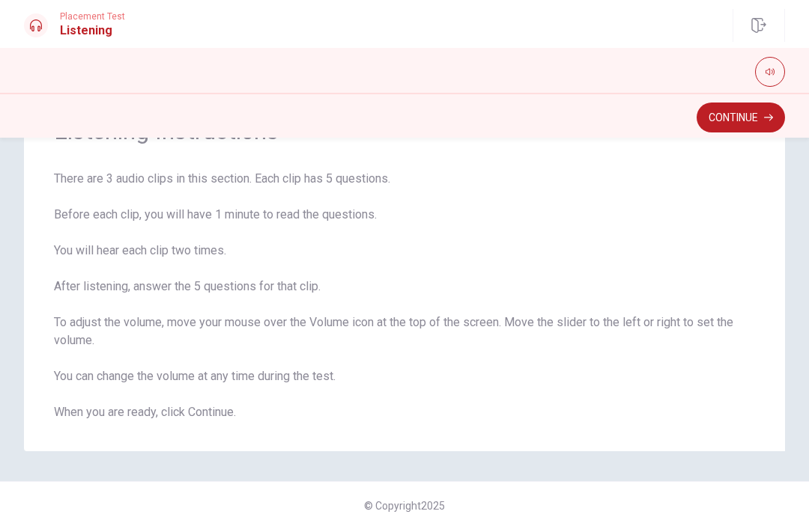
scroll to position [82, 0]
click at [758, 110] on button "Continue" at bounding box center [740, 118] width 88 height 30
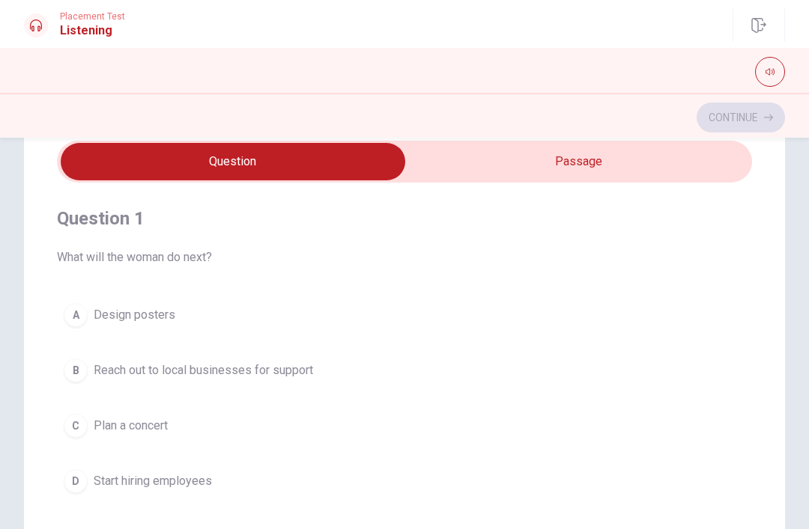
scroll to position [61, 0]
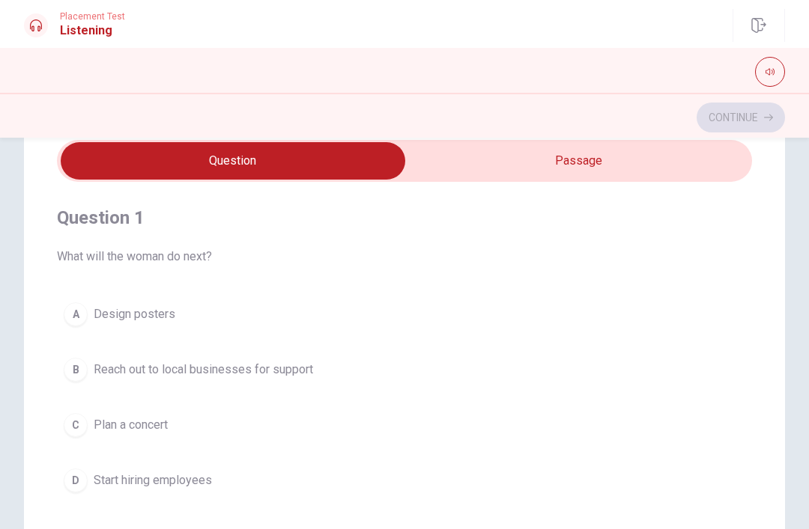
type input "16"
click at [426, 164] on input "checkbox" at bounding box center [233, 160] width 1042 height 37
checkbox input "true"
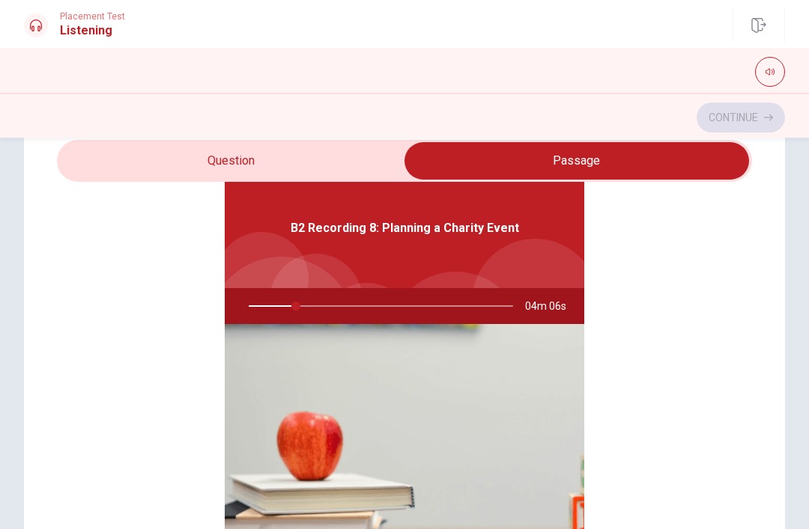
scroll to position [84, 0]
click at [306, 304] on div at bounding box center [378, 306] width 294 height 36
type input "20"
click at [133, 162] on input "checkbox" at bounding box center [576, 160] width 1042 height 37
checkbox input "false"
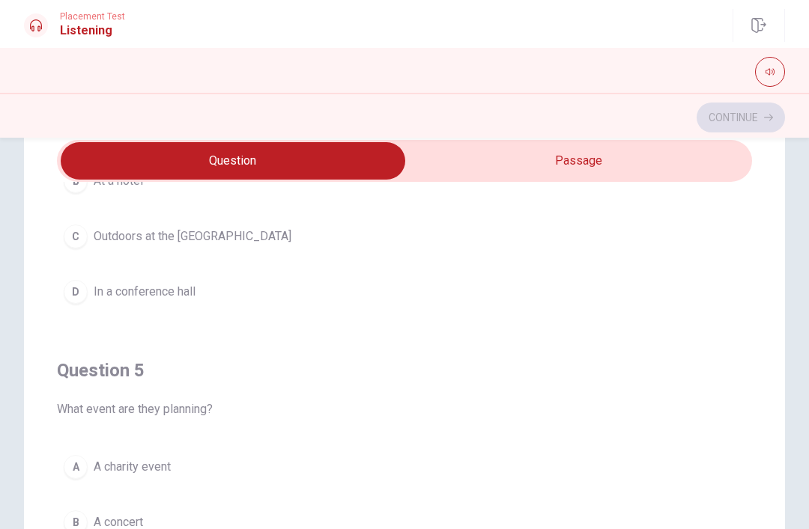
scroll to position [1213, 0]
click at [76, 473] on div "A" at bounding box center [76, 467] width 24 height 24
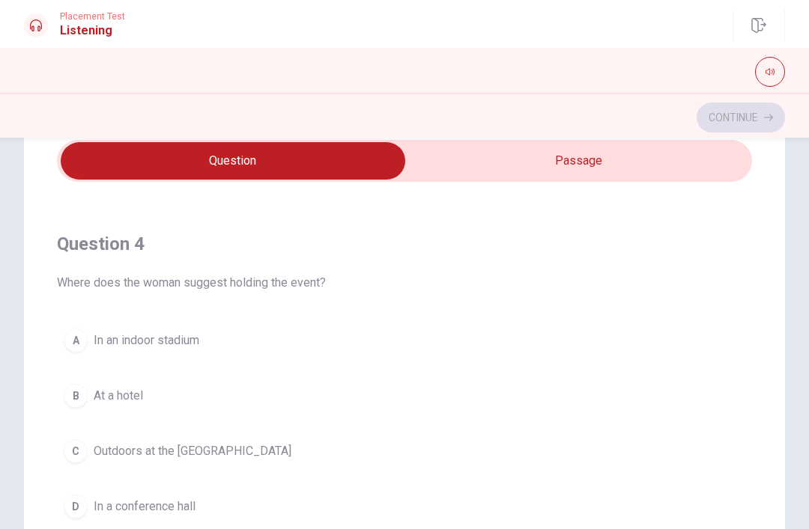
scroll to position [1008, 0]
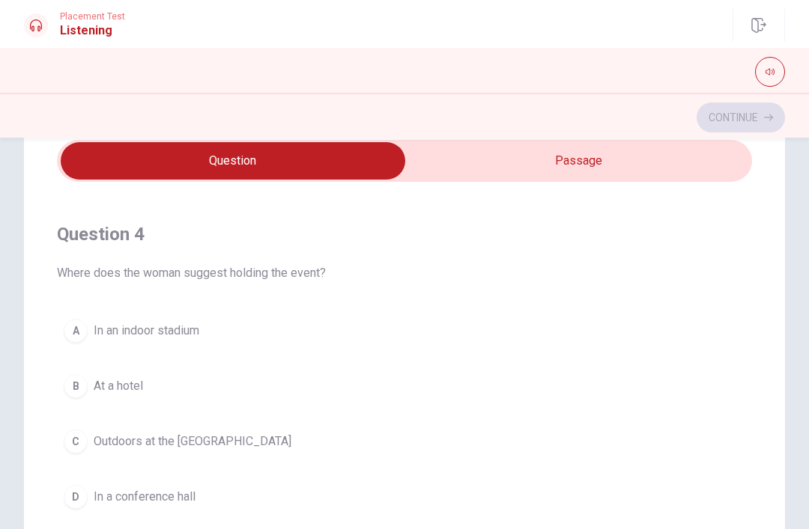
click at [80, 448] on div "C" at bounding box center [76, 442] width 24 height 24
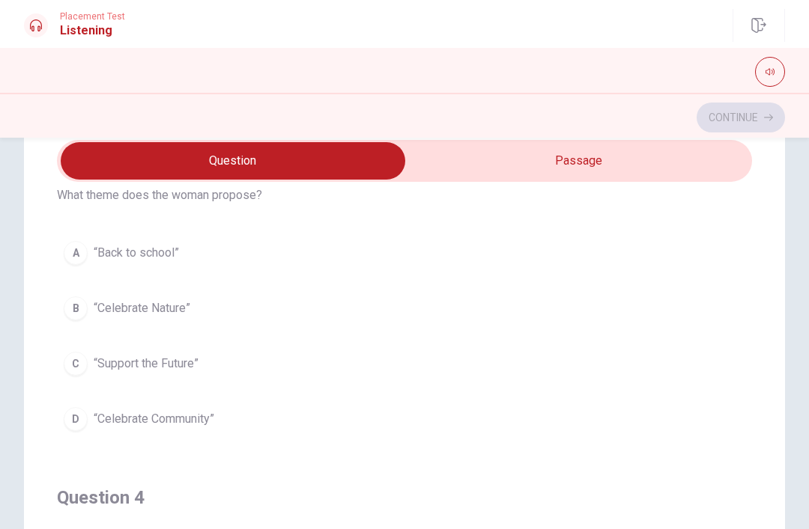
scroll to position [744, 0]
click at [80, 424] on div "D" at bounding box center [76, 420] width 24 height 24
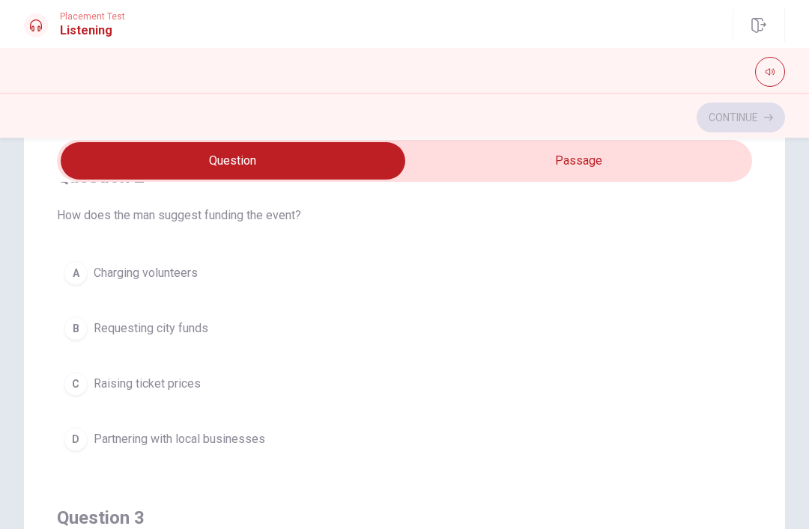
scroll to position [384, 0]
click at [78, 443] on div "D" at bounding box center [76, 438] width 24 height 24
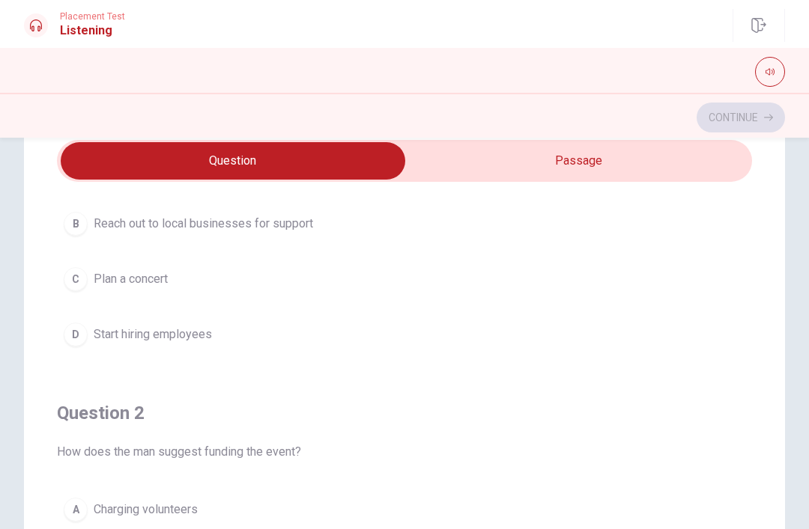
scroll to position [127, 0]
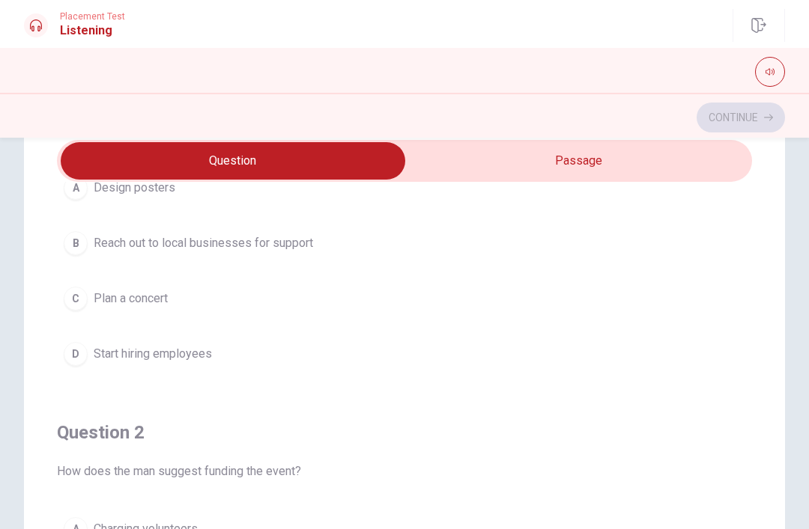
click at [86, 235] on button "B Reach out to local businesses for support" at bounding box center [404, 243] width 695 height 37
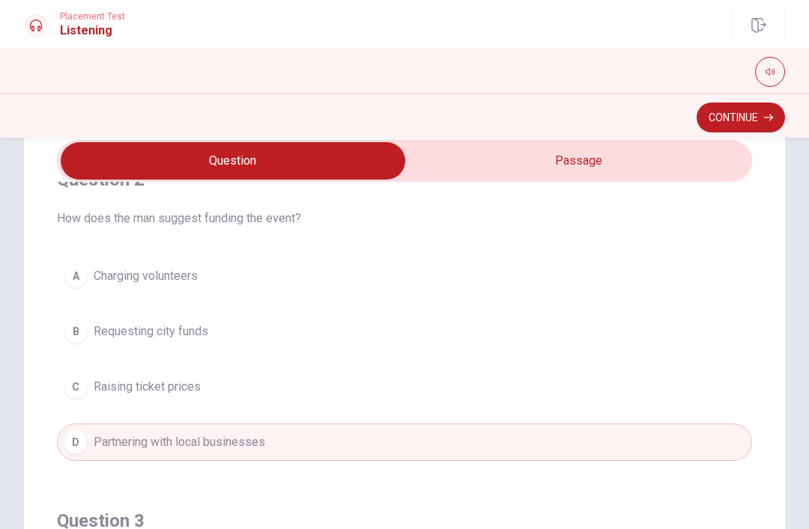
scroll to position [388, 0]
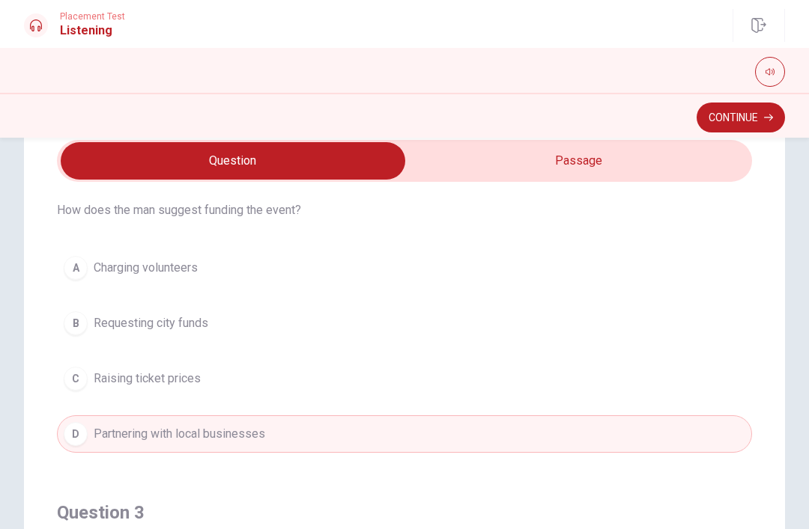
click at [73, 443] on div "D" at bounding box center [76, 434] width 24 height 24
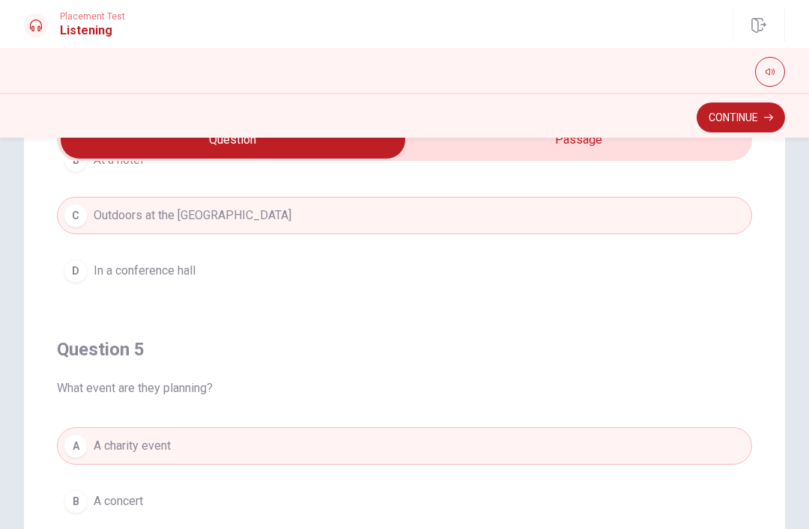
scroll to position [1213, 0]
click at [771, 77] on button "button" at bounding box center [770, 72] width 30 height 30
type input "0.2"
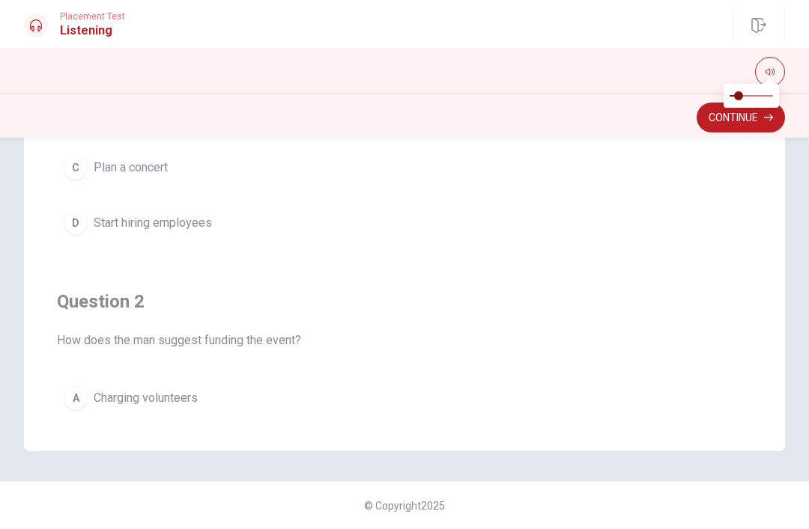
scroll to position [318, 0]
click at [72, 396] on div "A" at bounding box center [76, 398] width 24 height 24
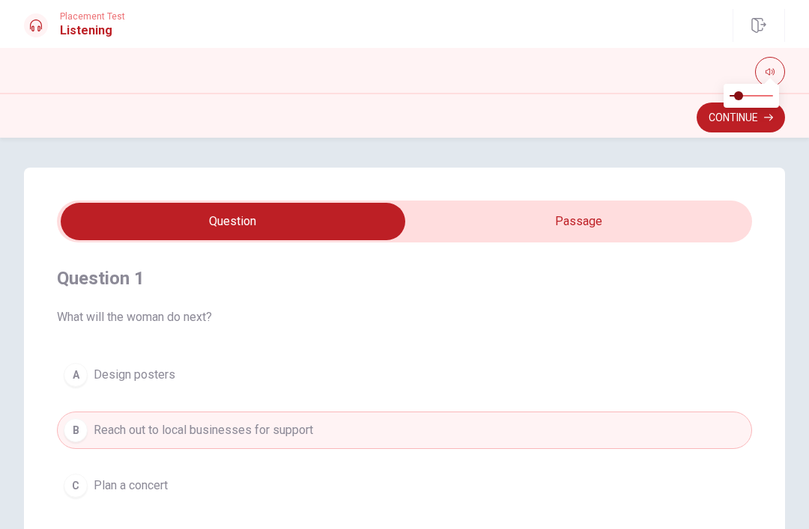
scroll to position [0, 0]
click at [717, 125] on button "Continue" at bounding box center [740, 118] width 88 height 30
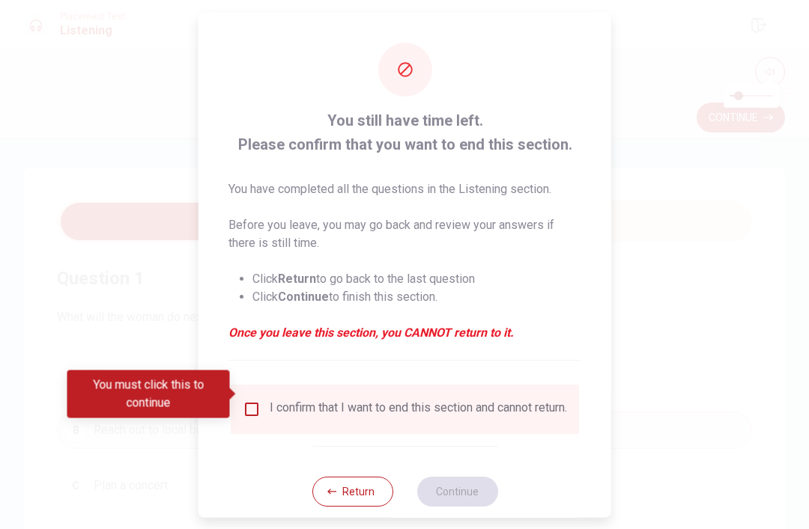
click at [341, 486] on button "Return" at bounding box center [352, 491] width 81 height 30
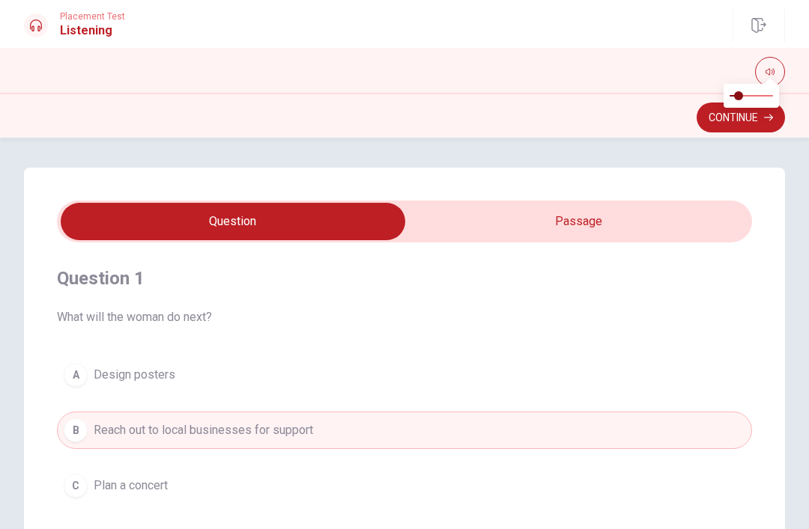
click at [707, 121] on button "Continue" at bounding box center [740, 118] width 88 height 30
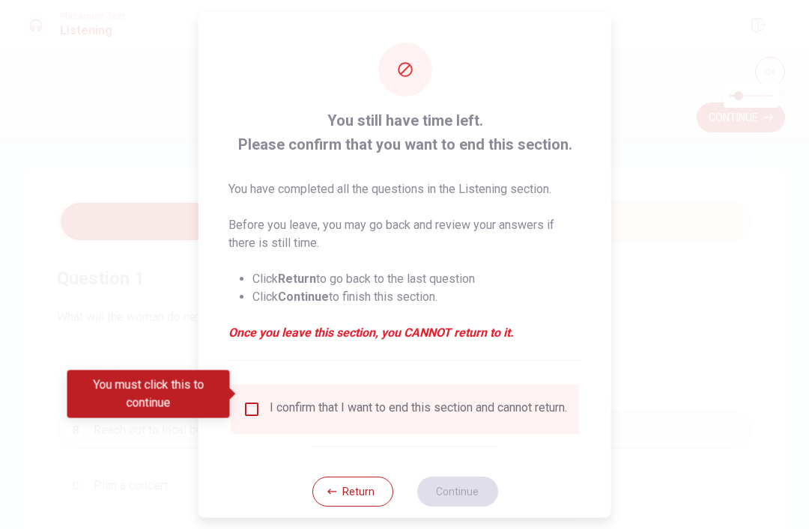
click at [236, 406] on div "You must click this to continue" at bounding box center [153, 395] width 173 height 48
click at [258, 402] on input "You must click this to continue" at bounding box center [252, 409] width 18 height 18
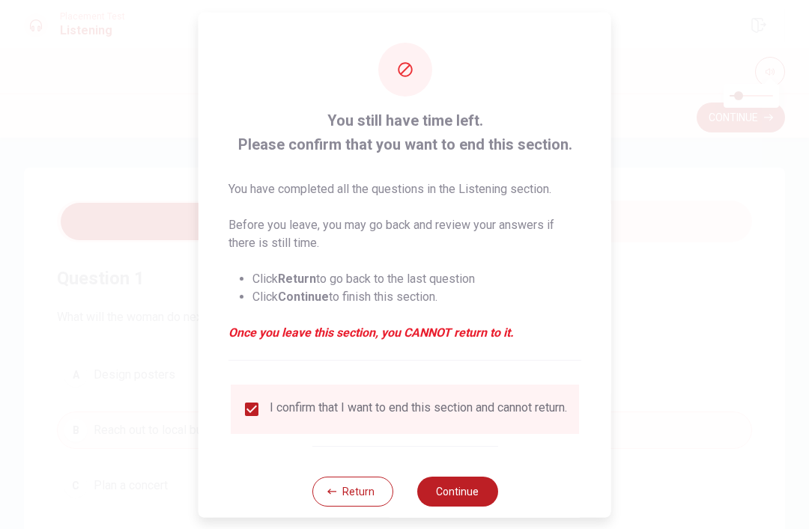
click at [476, 492] on button "Continue" at bounding box center [456, 491] width 81 height 30
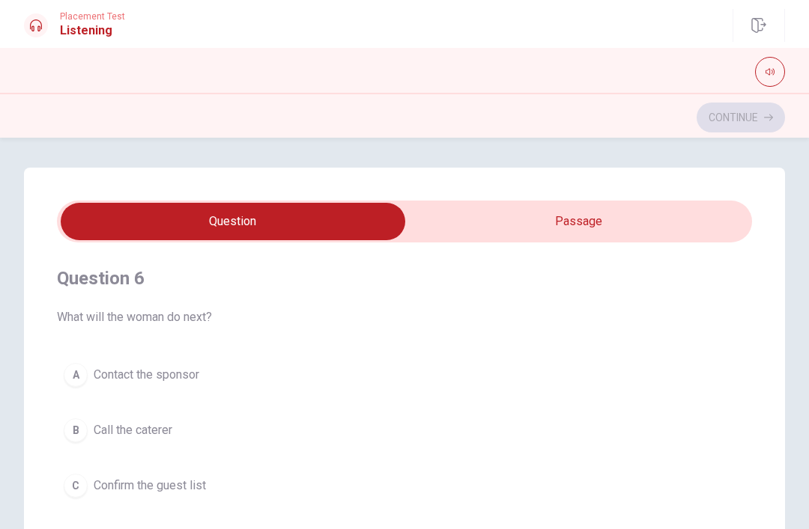
click at [772, 71] on icon "button" at bounding box center [769, 72] width 9 height 7
click at [738, 94] on span at bounding box center [738, 95] width 9 height 9
click at [729, 80] on div at bounding box center [404, 72] width 761 height 30
click at [727, 94] on span at bounding box center [729, 95] width 9 height 9
click at [736, 92] on span at bounding box center [738, 95] width 9 height 9
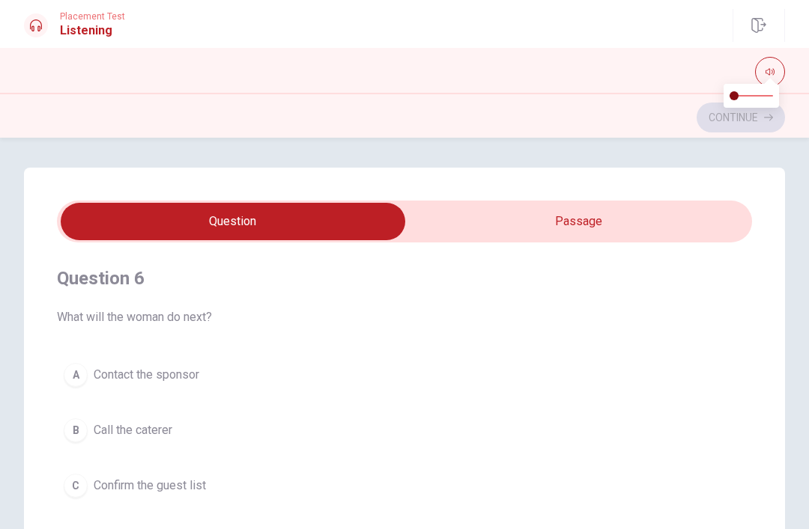
click at [735, 91] on span at bounding box center [733, 95] width 9 height 9
click at [732, 97] on span at bounding box center [729, 95] width 9 height 9
type input "0.1"
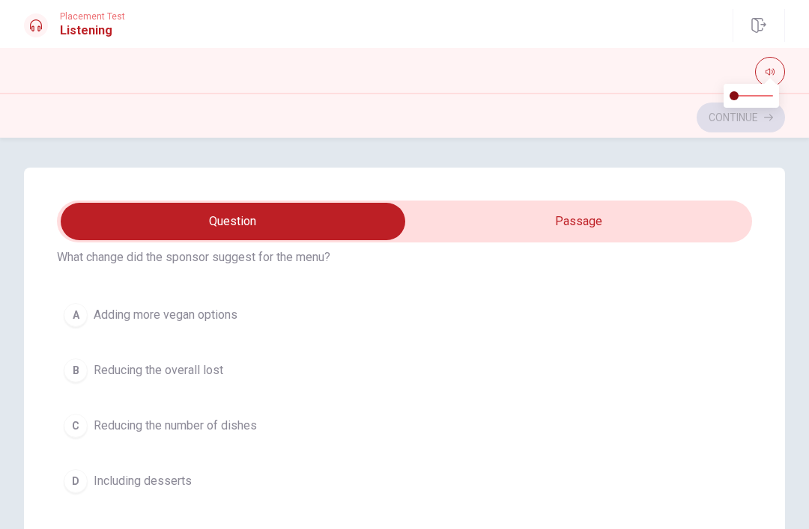
scroll to position [1086, 0]
click at [82, 317] on div "A" at bounding box center [76, 314] width 24 height 24
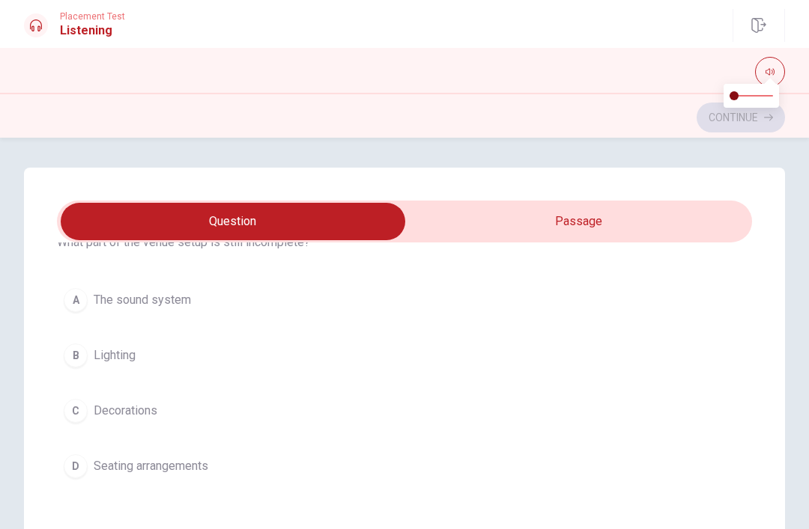
scroll to position [416, 0]
click at [157, 291] on span "The sound system" at bounding box center [142, 300] width 97 height 18
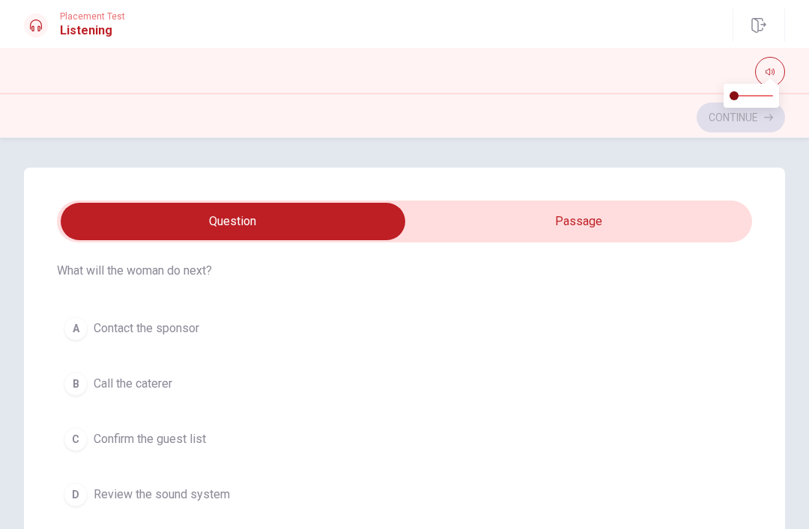
scroll to position [47, 0]
click at [164, 372] on button "B Call the caterer" at bounding box center [404, 383] width 695 height 37
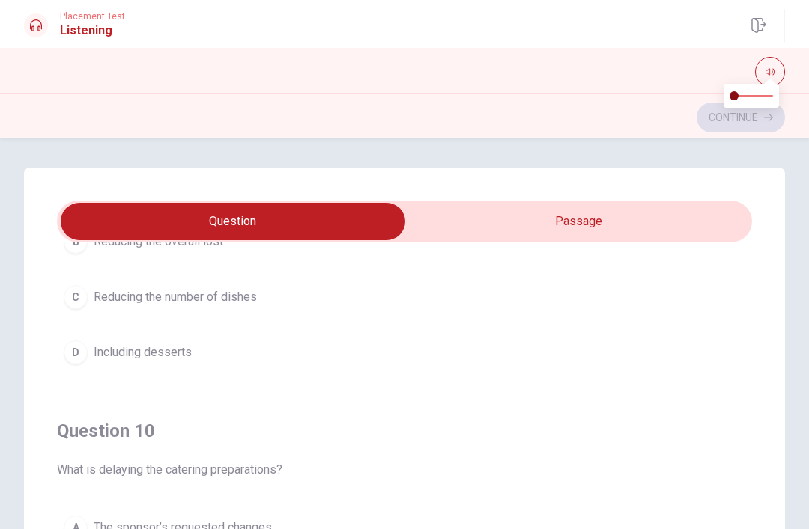
scroll to position [1213, 0]
click at [158, 525] on span "The sponsor’s requested changes" at bounding box center [183, 528] width 178 height 18
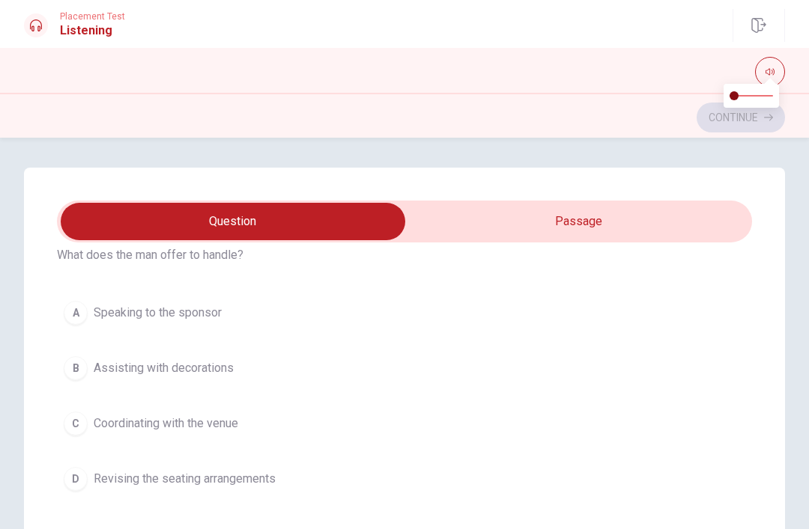
scroll to position [747, 0]
click at [219, 422] on span "Coordinating with the venue" at bounding box center [166, 422] width 145 height 18
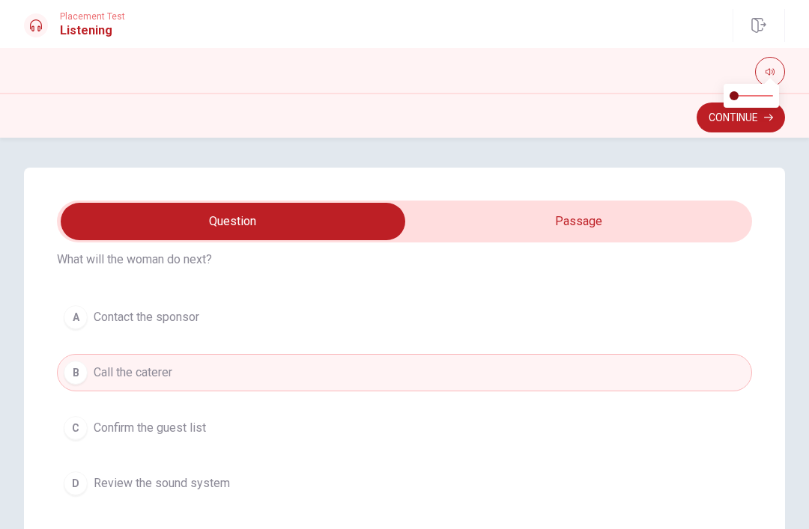
scroll to position [58, 0]
click at [710, 121] on button "Continue" at bounding box center [740, 118] width 88 height 30
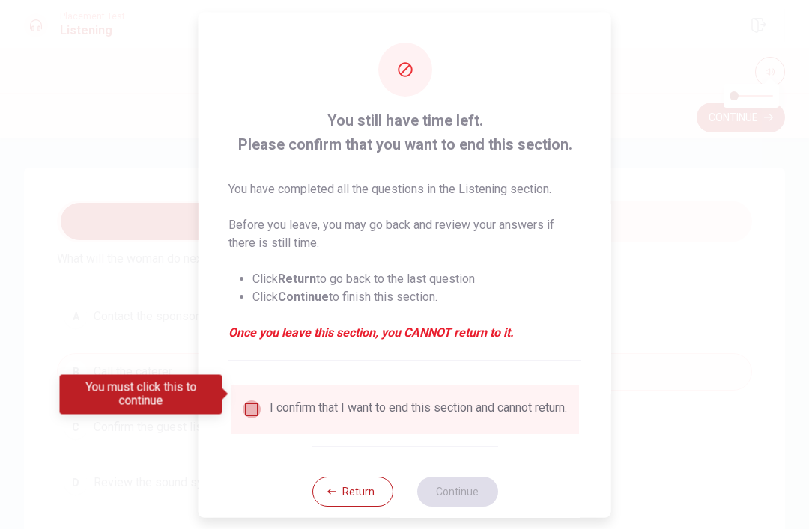
click at [246, 400] on input "You must click this to continue" at bounding box center [252, 409] width 18 height 18
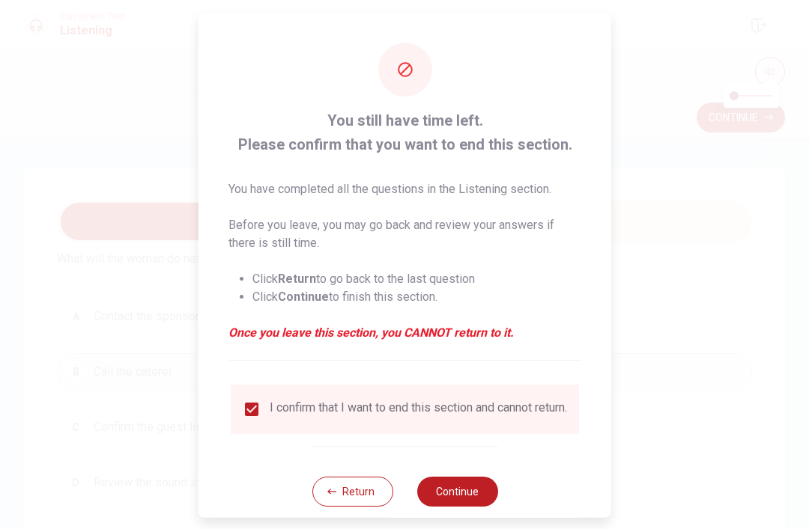
click at [451, 489] on button "Continue" at bounding box center [456, 491] width 81 height 30
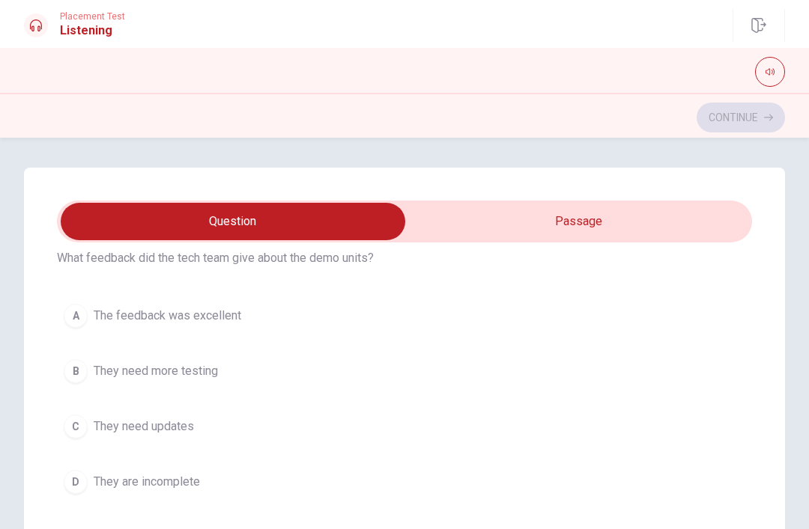
scroll to position [1085, 0]
click at [774, 61] on button "button" at bounding box center [770, 72] width 30 height 30
type input "0"
click at [619, 429] on button "C They need updates" at bounding box center [404, 425] width 695 height 37
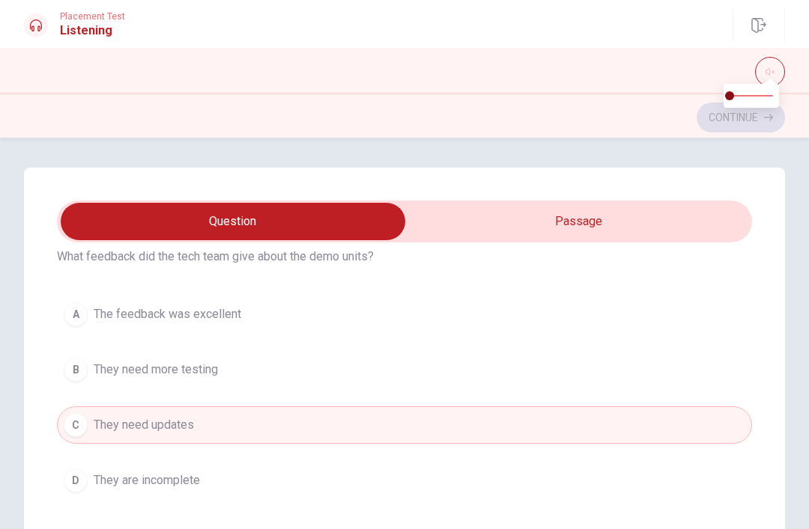
click at [616, 437] on button "C They need updates" at bounding box center [404, 425] width 695 height 37
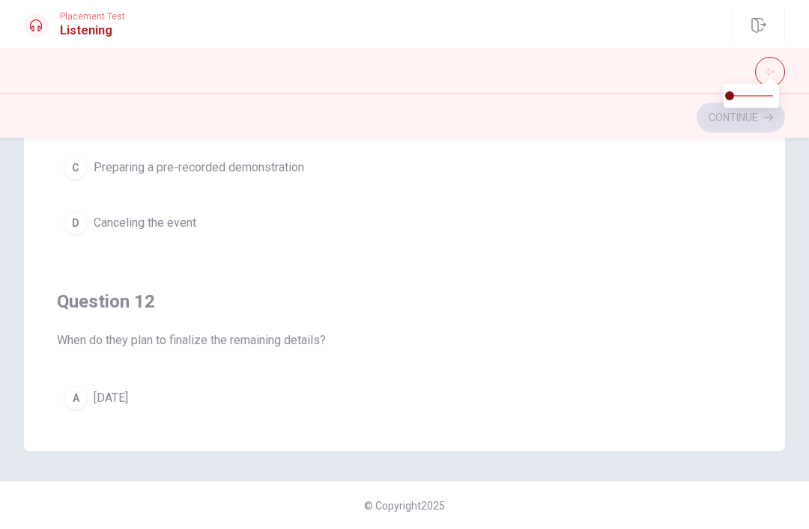
scroll to position [0, 0]
